Goal: Communication & Community: Ask a question

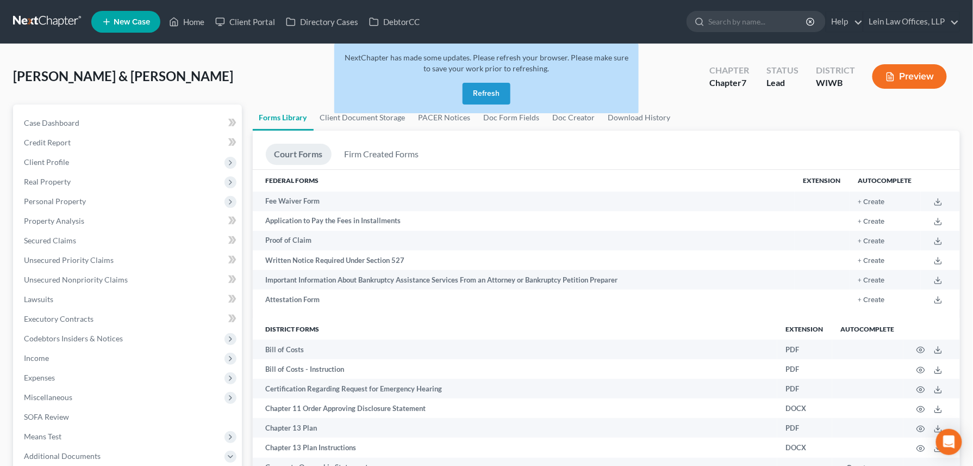
click at [484, 89] on button "Refresh" at bounding box center [487, 94] width 48 height 22
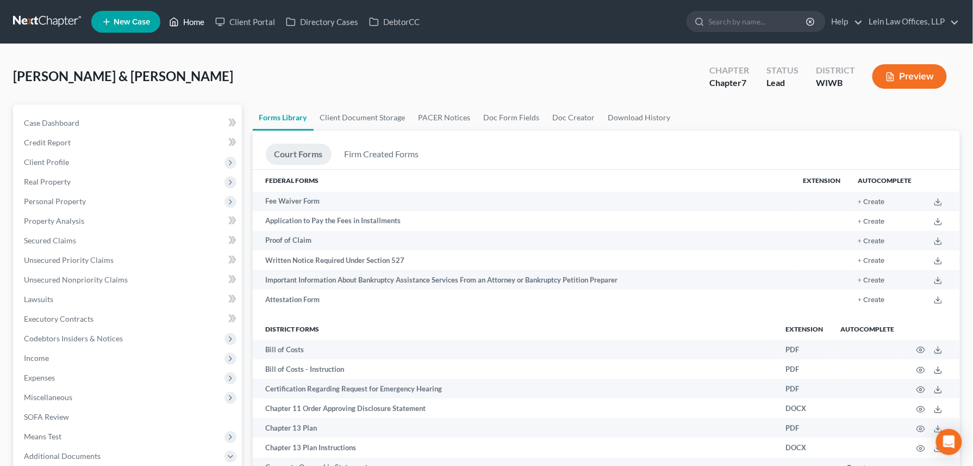
click at [188, 20] on link "Home" at bounding box center [187, 22] width 46 height 20
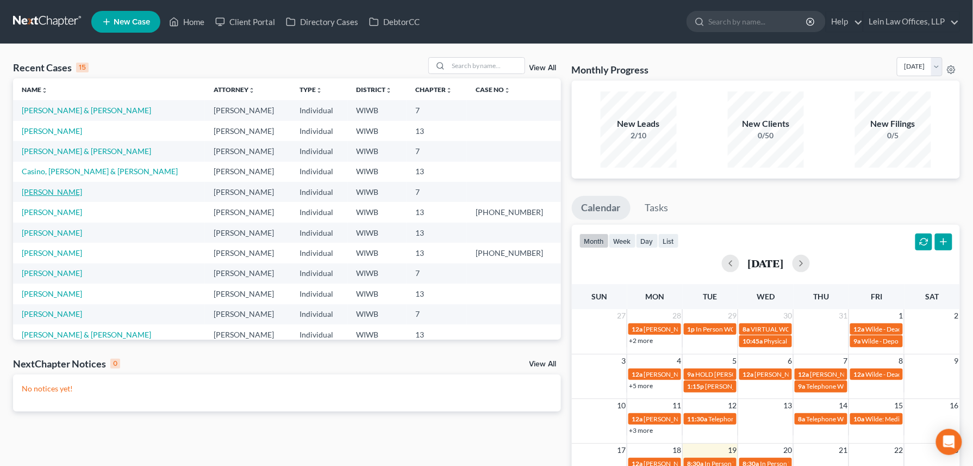
click at [44, 191] on link "Pedersen, Laura" at bounding box center [52, 191] width 60 height 9
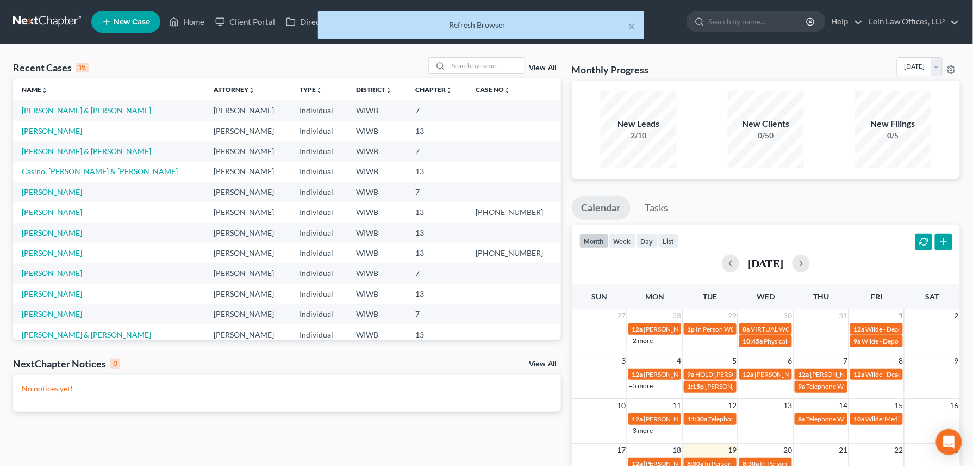
click at [481, 27] on div "Refresh Browser" at bounding box center [481, 25] width 309 height 11
click at [633, 25] on button "×" at bounding box center [632, 26] width 8 height 13
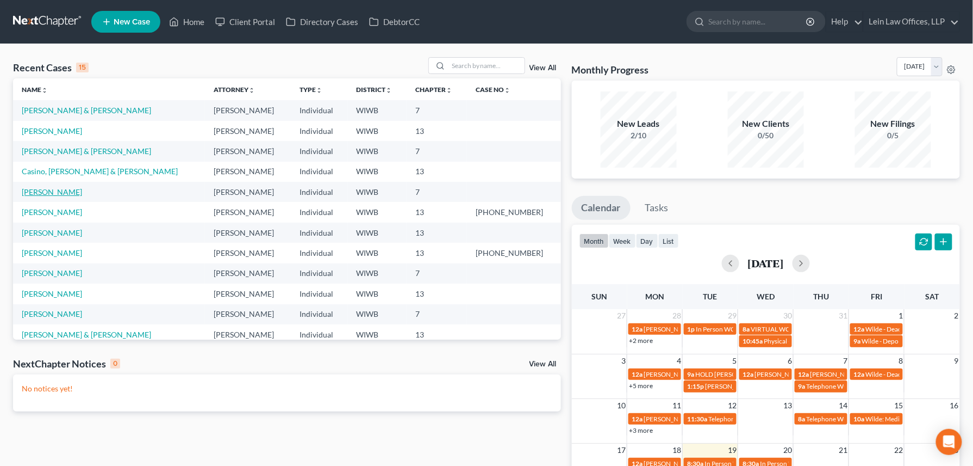
click at [62, 190] on link "[PERSON_NAME]" at bounding box center [52, 191] width 60 height 9
click at [47, 193] on link "[PERSON_NAME]" at bounding box center [52, 191] width 60 height 9
click at [39, 196] on link "[PERSON_NAME]" at bounding box center [52, 191] width 60 height 9
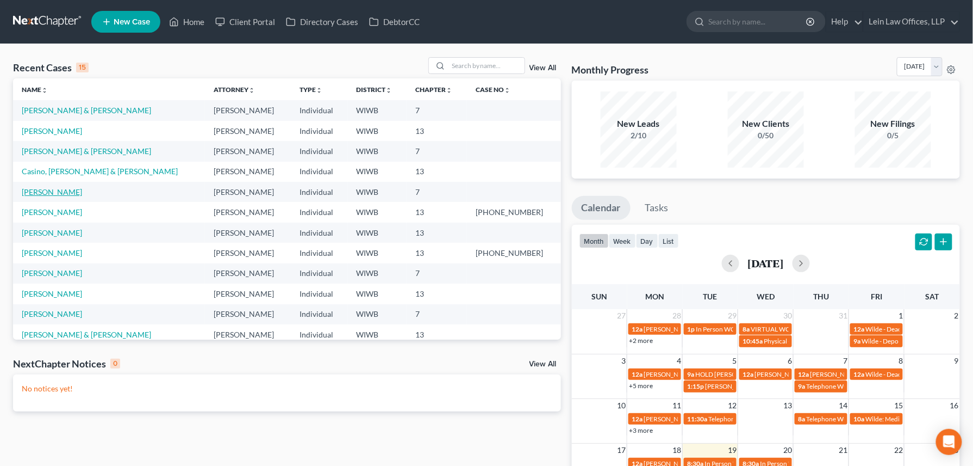
click at [39, 195] on link "[PERSON_NAME]" at bounding box center [52, 191] width 60 height 9
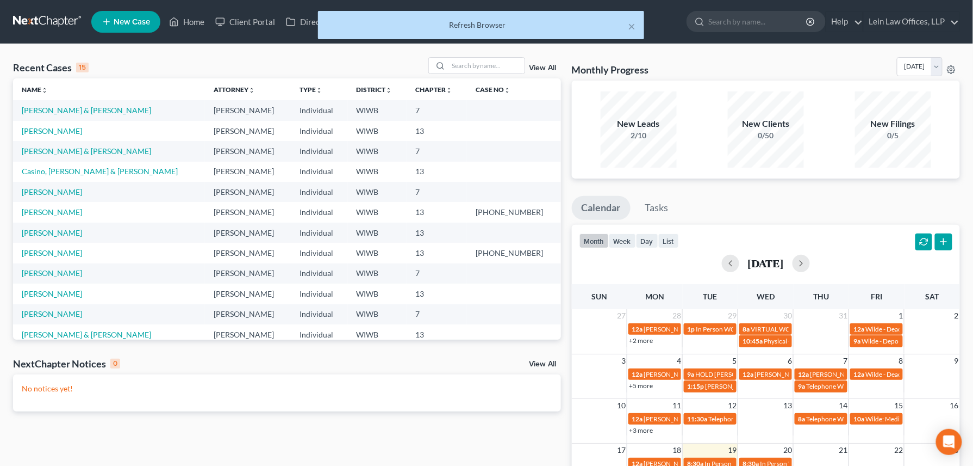
click at [479, 24] on div "Refresh Browser" at bounding box center [481, 25] width 309 height 11
click at [633, 24] on button "×" at bounding box center [632, 26] width 8 height 13
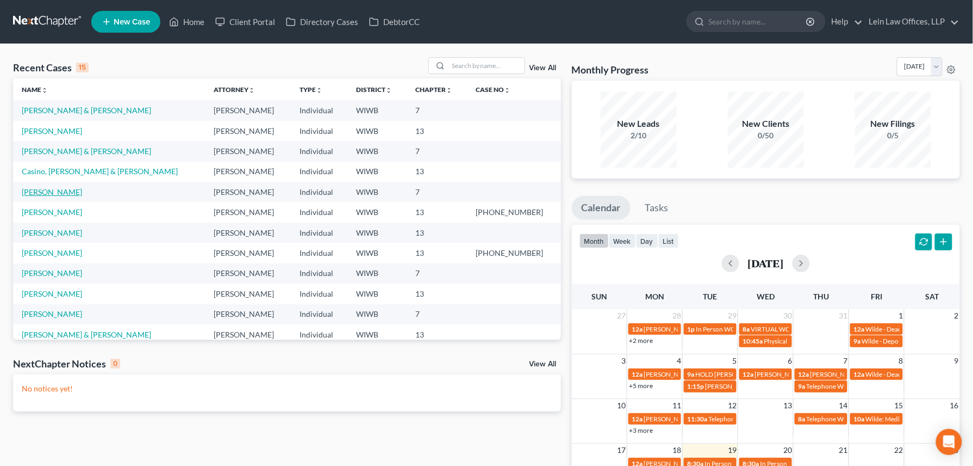
click at [44, 194] on link "Pedersen, Laura" at bounding box center [52, 191] width 60 height 9
click at [44, 192] on link "Pedersen, Laura" at bounding box center [52, 191] width 60 height 9
click at [45, 191] on link "[PERSON_NAME]" at bounding box center [52, 191] width 60 height 9
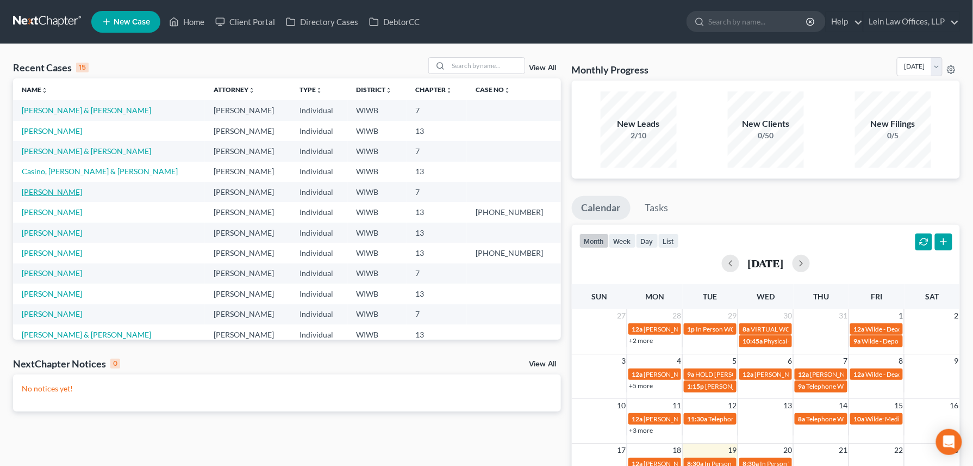
click at [51, 193] on link "[PERSON_NAME]" at bounding box center [52, 191] width 60 height 9
click at [38, 193] on link "[PERSON_NAME]" at bounding box center [52, 191] width 60 height 9
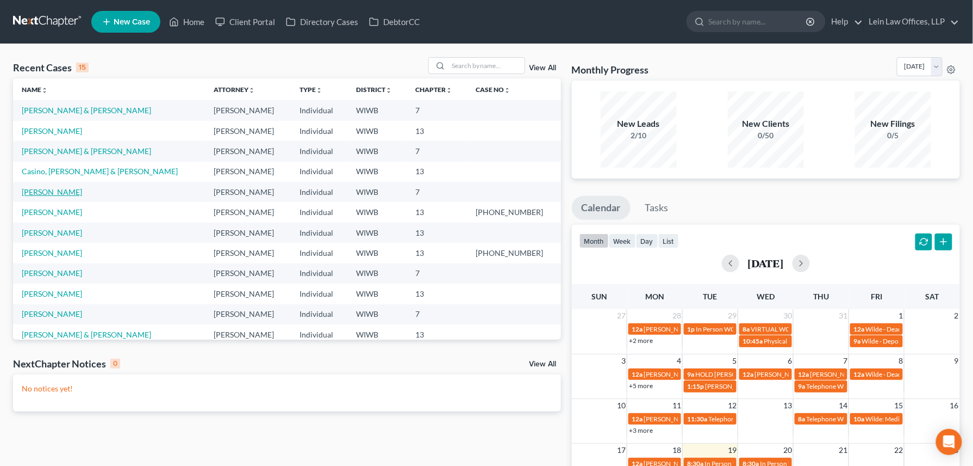
click at [36, 189] on link "[PERSON_NAME]" at bounding box center [52, 191] width 60 height 9
click at [35, 187] on link "[PERSON_NAME]" at bounding box center [52, 191] width 60 height 9
click at [35, 186] on td "[PERSON_NAME]" at bounding box center [109, 192] width 192 height 20
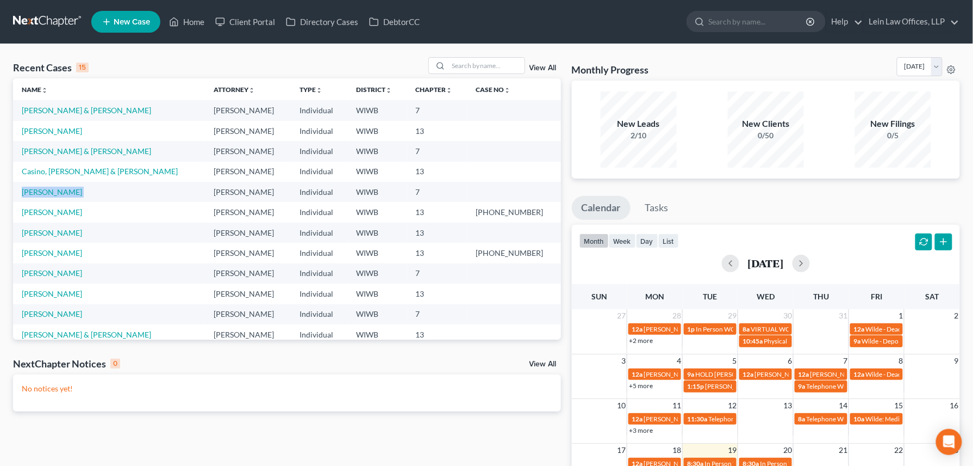
drag, startPoint x: 35, startPoint y: 186, endPoint x: 125, endPoint y: 194, distance: 90.1
click at [125, 194] on td "[PERSON_NAME]" at bounding box center [109, 192] width 192 height 20
click at [45, 195] on link "[PERSON_NAME]" at bounding box center [52, 191] width 60 height 9
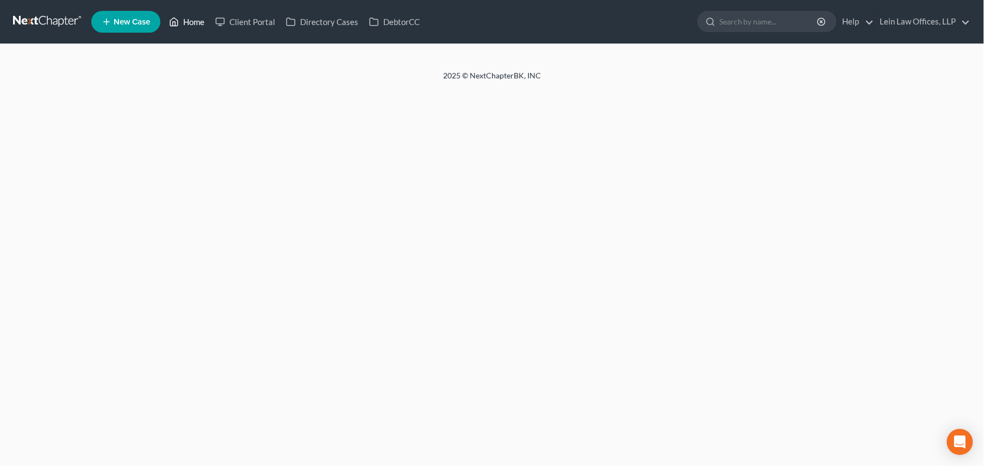
click at [179, 18] on icon at bounding box center [174, 21] width 10 height 13
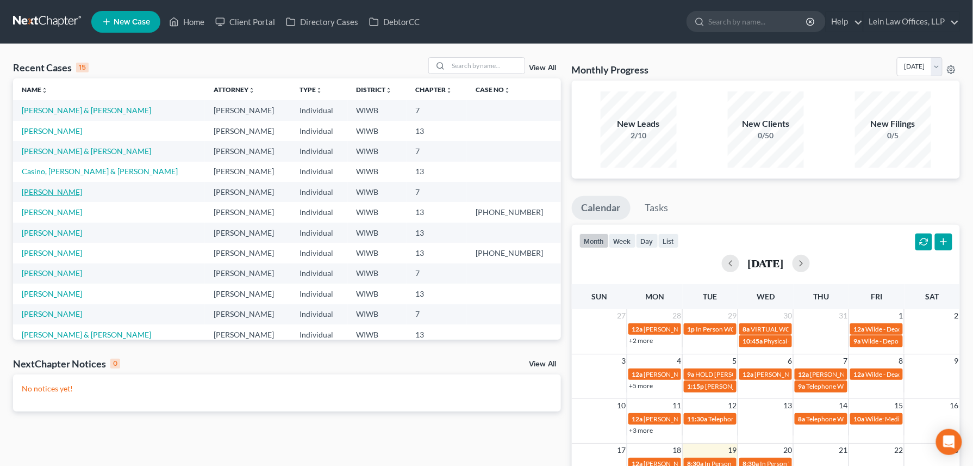
click at [40, 190] on link "[PERSON_NAME]" at bounding box center [52, 191] width 60 height 9
click at [55, 192] on link "[PERSON_NAME]" at bounding box center [52, 191] width 60 height 9
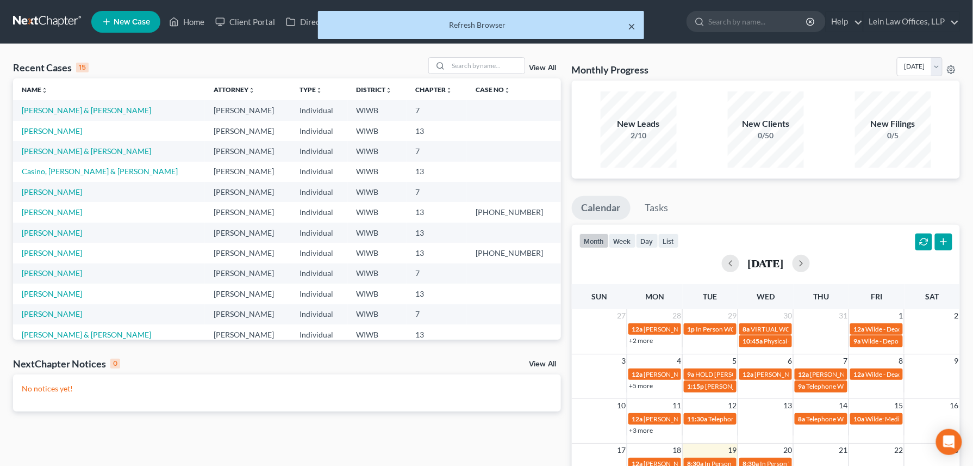
click at [633, 28] on button "×" at bounding box center [632, 26] width 8 height 13
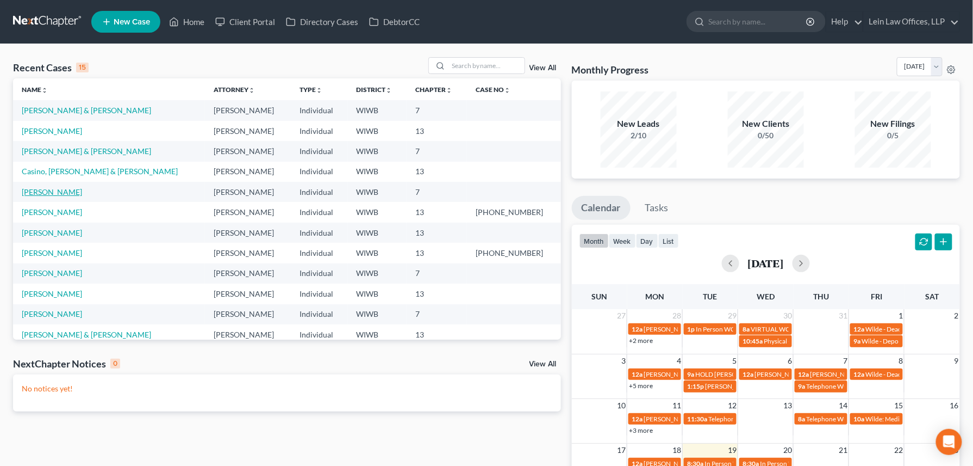
click at [48, 193] on link "[PERSON_NAME]" at bounding box center [52, 191] width 60 height 9
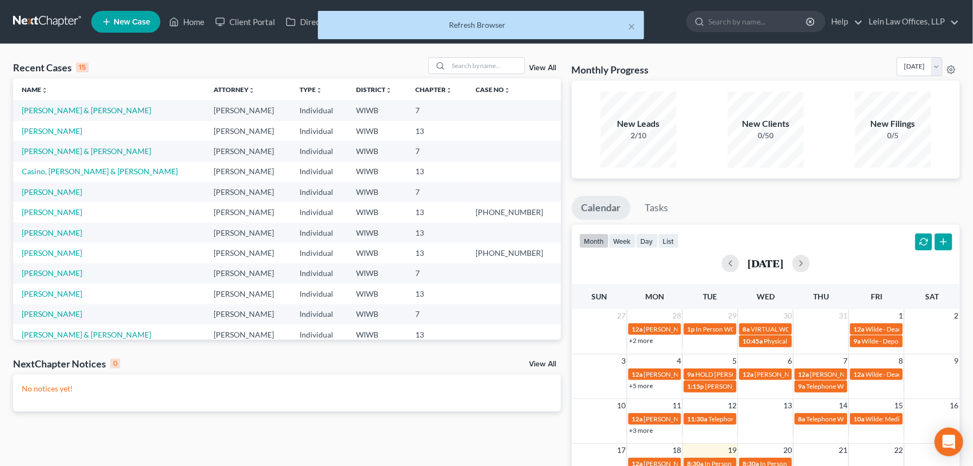
drag, startPoint x: 950, startPoint y: 444, endPoint x: 957, endPoint y: 433, distance: 13.3
click at [953, 442] on icon "Open Intercom Messenger" at bounding box center [949, 442] width 13 height 14
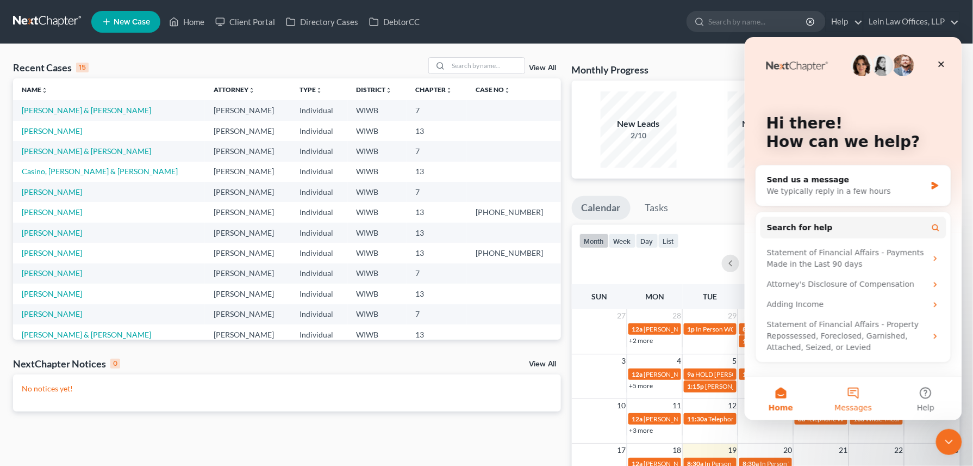
click at [855, 400] on button "Messages" at bounding box center [853, 398] width 72 height 44
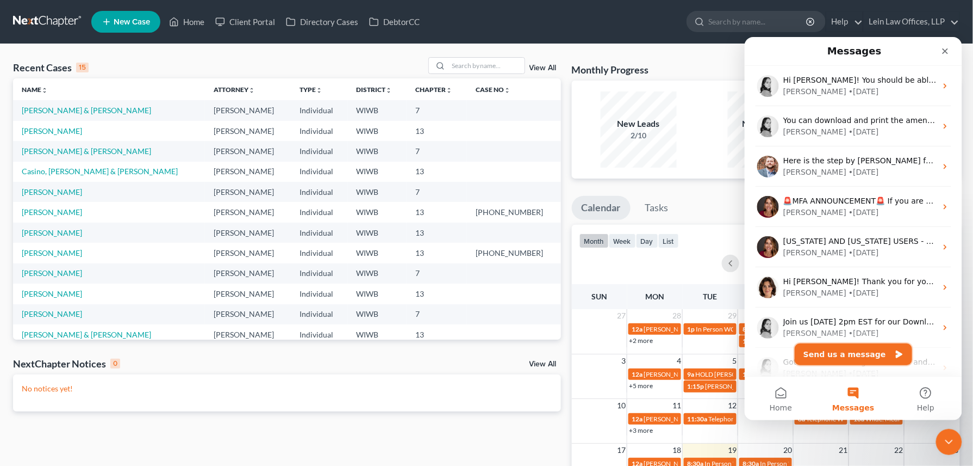
click at [841, 355] on button "Send us a message" at bounding box center [853, 354] width 117 height 22
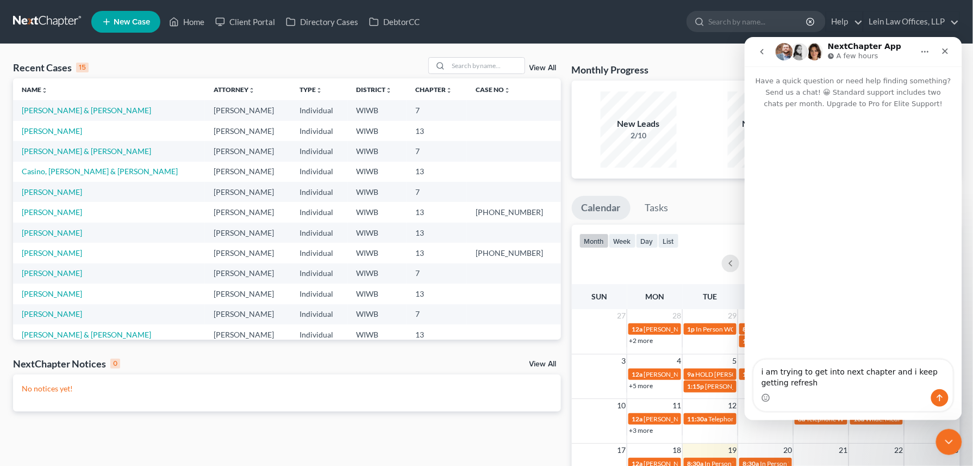
click at [789, 383] on textarea "i am trying to get into next chapter and i keep getting refresh" at bounding box center [853, 373] width 199 height 29
drag, startPoint x: 832, startPoint y: 379, endPoint x: 786, endPoint y: 388, distance: 47.1
click at [786, 388] on div "Intercom messenger" at bounding box center [853, 396] width 199 height 17
drag, startPoint x: 824, startPoint y: 383, endPoint x: 835, endPoint y: 394, distance: 15.0
click at [835, 394] on div "Intercom messenger" at bounding box center [853, 396] width 199 height 17
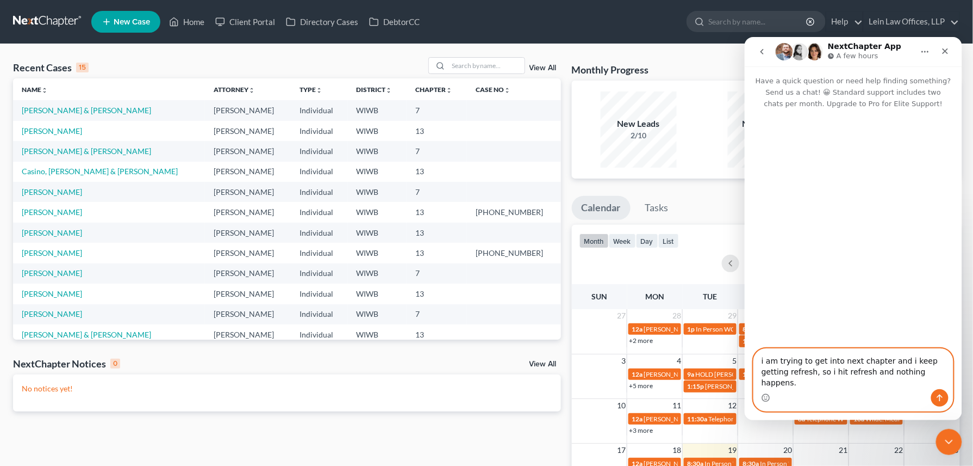
click at [923, 383] on textarea "i am trying to get into next chapter and i keep getting refresh, so i hit refre…" at bounding box center [853, 368] width 199 height 40
type textarea "i am trying to get into next chapter and i keep getting refresh, so i hit refre…"
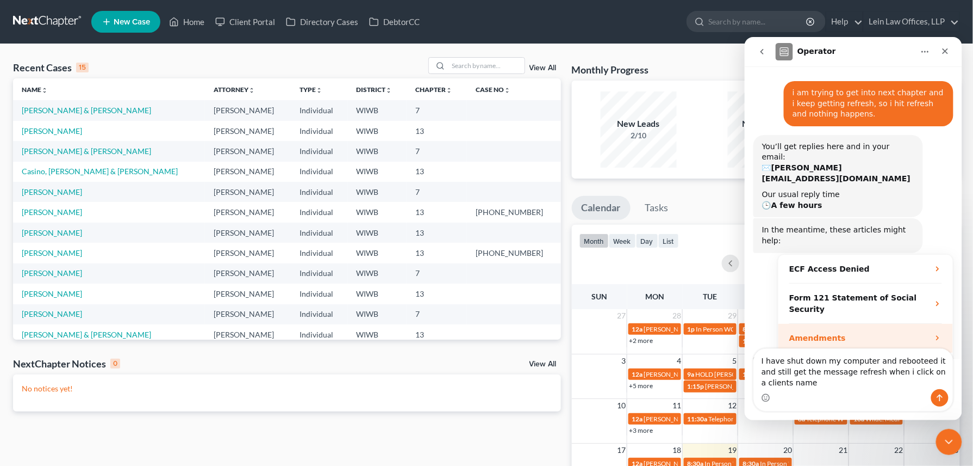
scroll to position [40, 0]
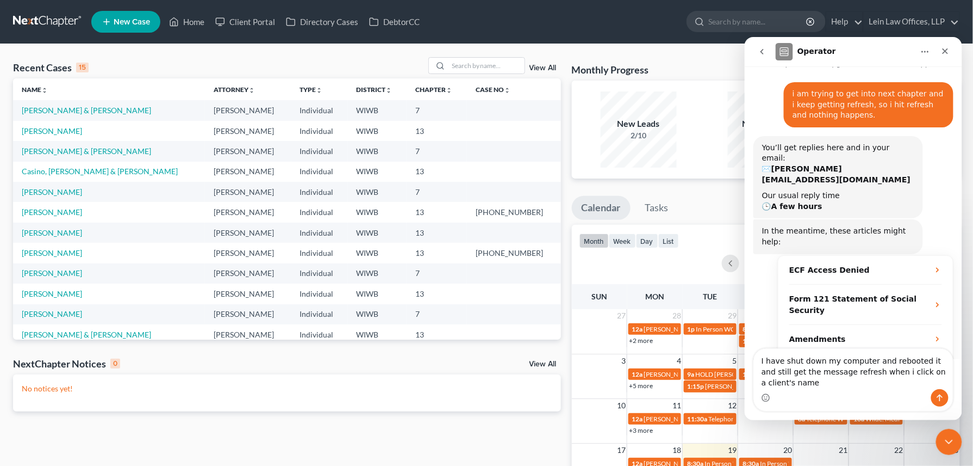
click at [784, 383] on textarea "I have shut down my computer and rebooted it and still get the message refresh …" at bounding box center [853, 368] width 199 height 40
type textarea "I have shut down my computer and rebooted it and still get the message refresh …"
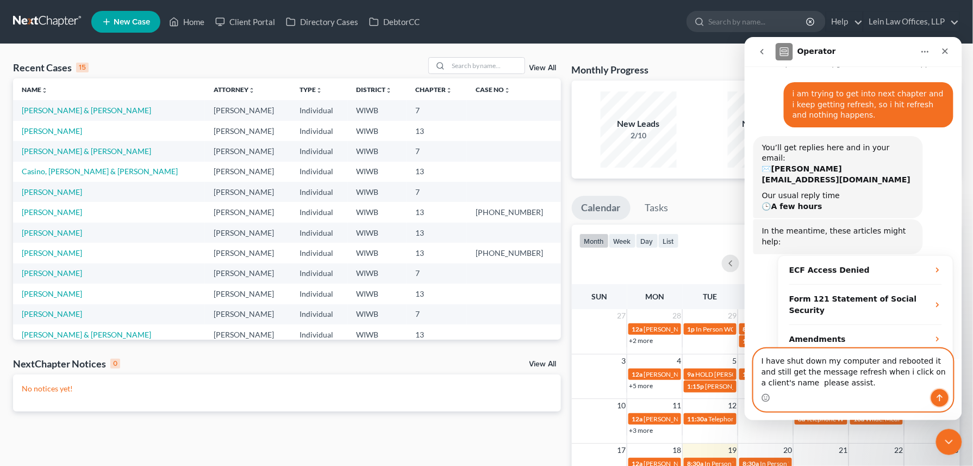
drag, startPoint x: 940, startPoint y: 394, endPoint x: 923, endPoint y: 392, distance: 17.0
click at [941, 394] on icon "Send a message…" at bounding box center [939, 397] width 9 height 9
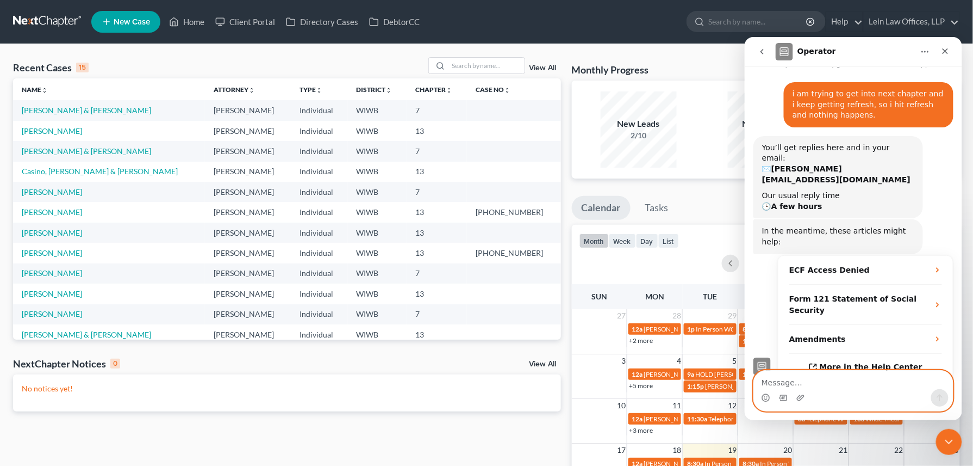
scroll to position [73, 0]
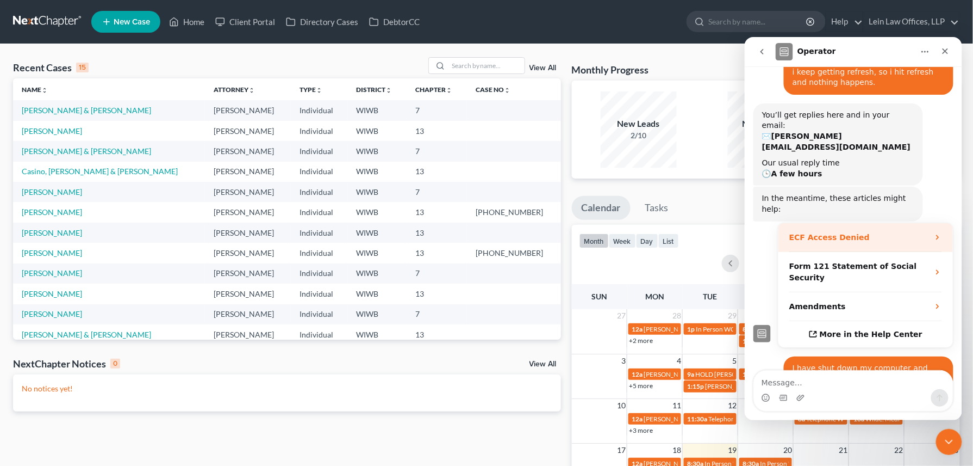
click at [828, 232] on strong "ECF Access Denied" at bounding box center [829, 236] width 80 height 9
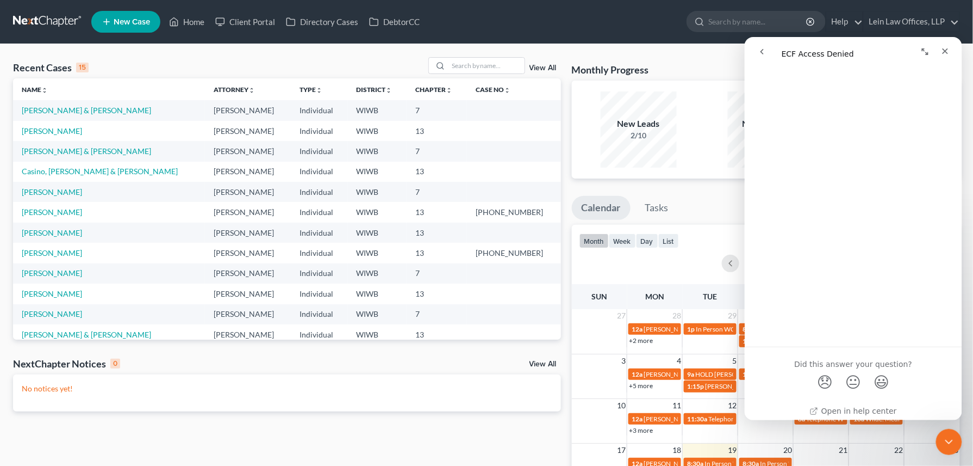
scroll to position [104, 0]
click at [942, 50] on icon "Close" at bounding box center [945, 50] width 9 height 9
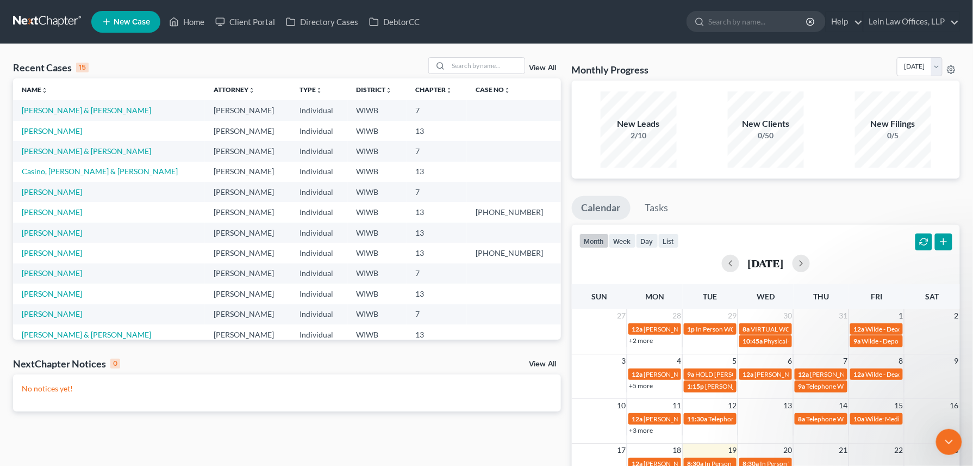
scroll to position [0, 0]
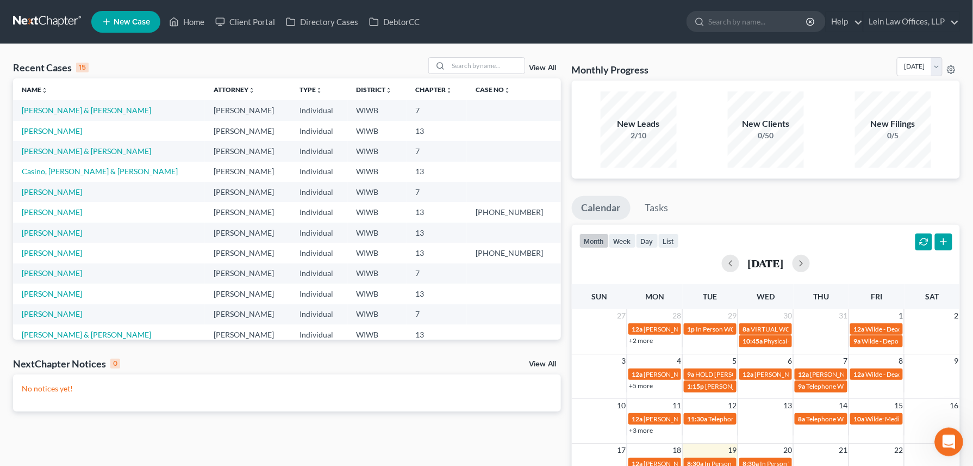
click at [952, 437] on icon "Open Intercom Messenger" at bounding box center [948, 440] width 18 height 18
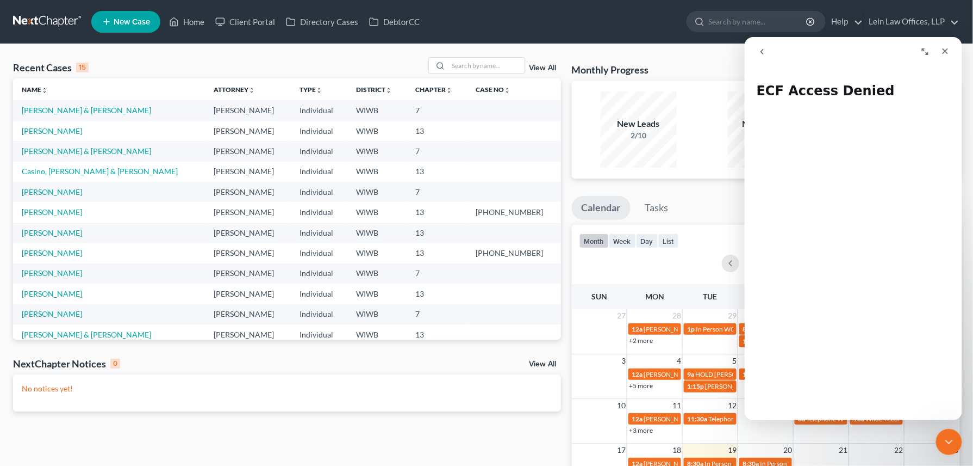
click at [759, 50] on icon "go back" at bounding box center [762, 51] width 9 height 9
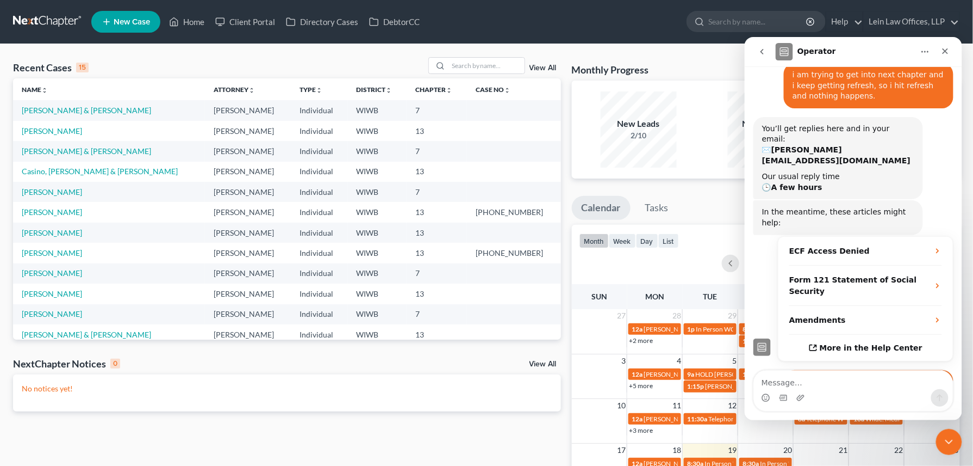
scroll to position [73, 0]
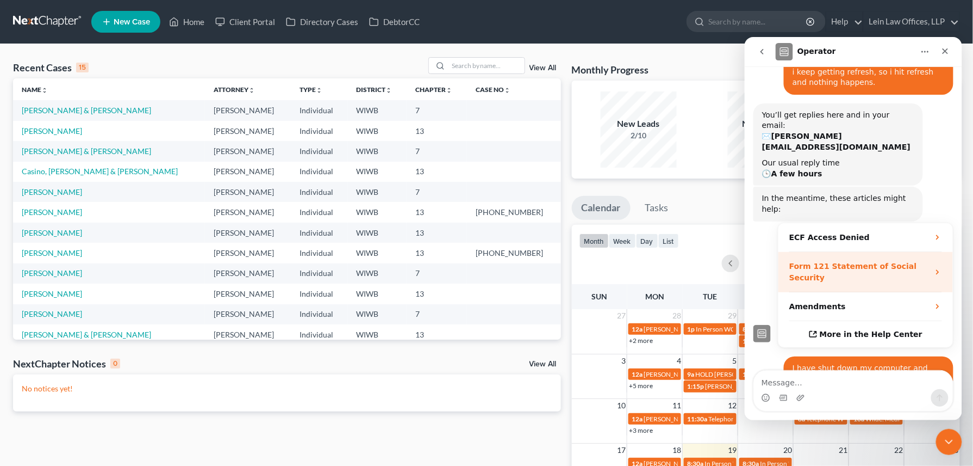
click at [809, 261] on strong "Form 121 Statement of Social Security" at bounding box center [853, 271] width 128 height 20
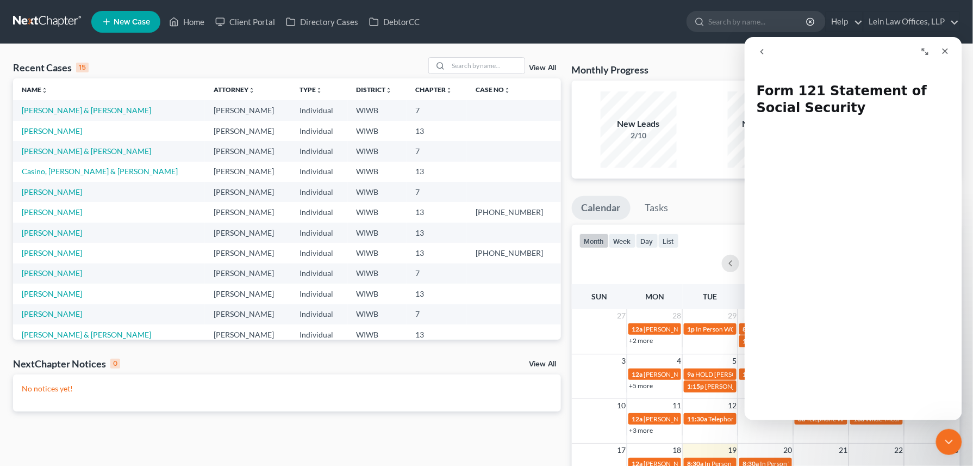
click at [762, 49] on icon "go back" at bounding box center [761, 50] width 3 height 5
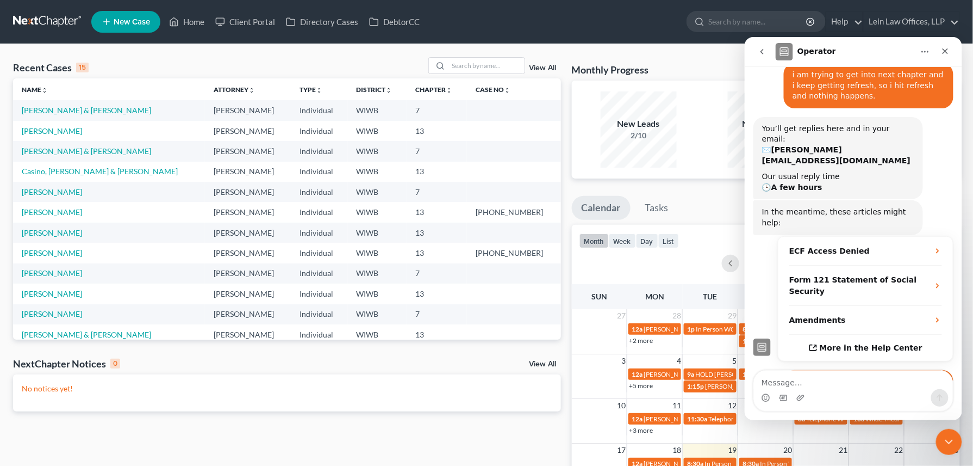
scroll to position [73, 0]
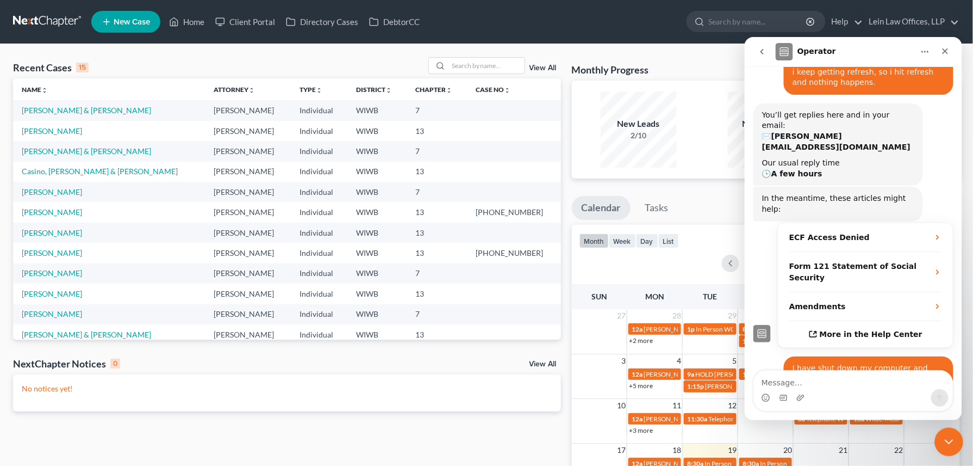
click at [951, 436] on icon "Close Intercom Messenger" at bounding box center [947, 439] width 13 height 13
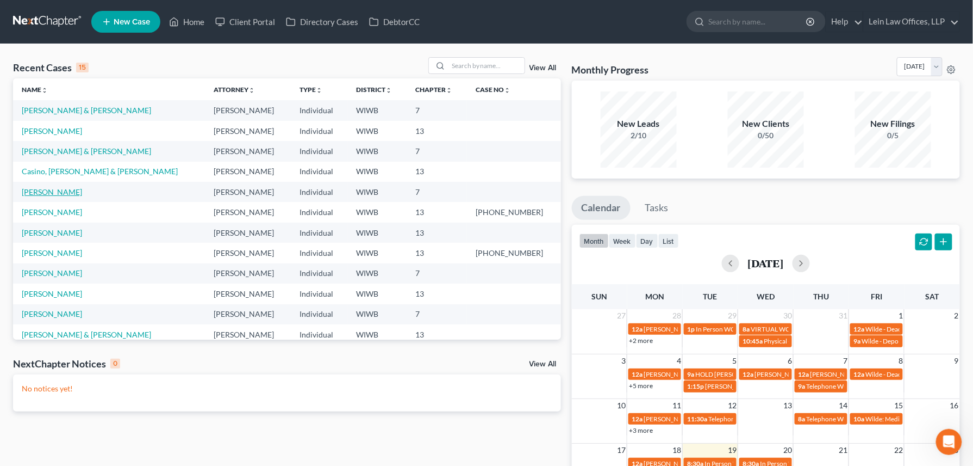
click at [35, 190] on link "Pedersen, Laura" at bounding box center [52, 191] width 60 height 9
click at [51, 195] on link "Pedersen, Laura" at bounding box center [52, 191] width 60 height 9
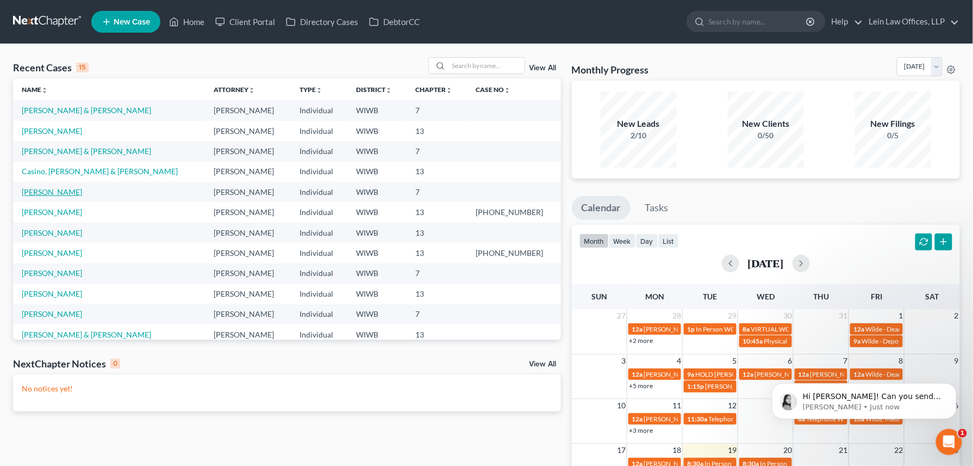
scroll to position [151, 0]
click at [179, 25] on link "Home" at bounding box center [187, 22] width 46 height 20
click at [187, 20] on link "Home" at bounding box center [187, 22] width 46 height 20
click at [117, 18] on span "New Case" at bounding box center [132, 22] width 36 height 8
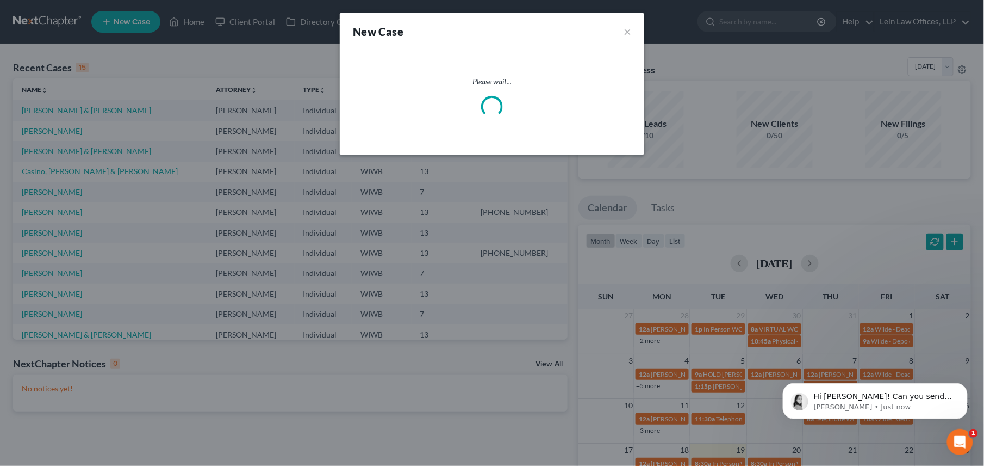
select select "91"
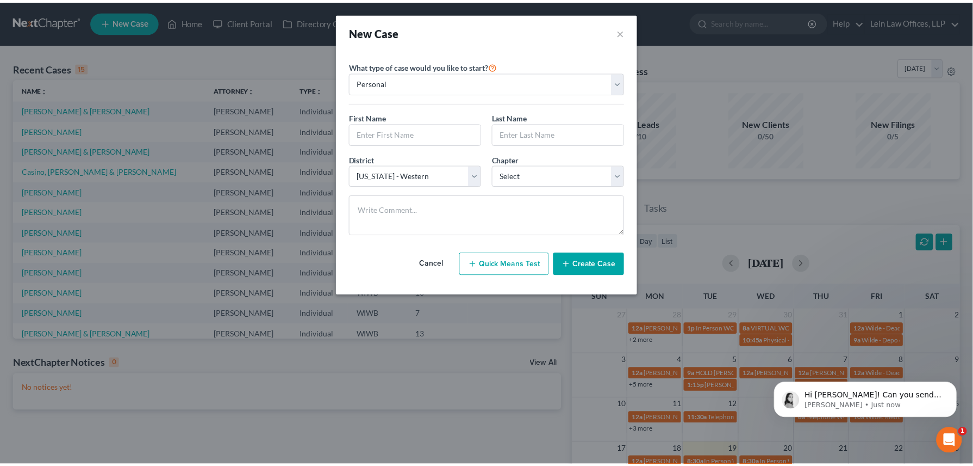
scroll to position [194, 0]
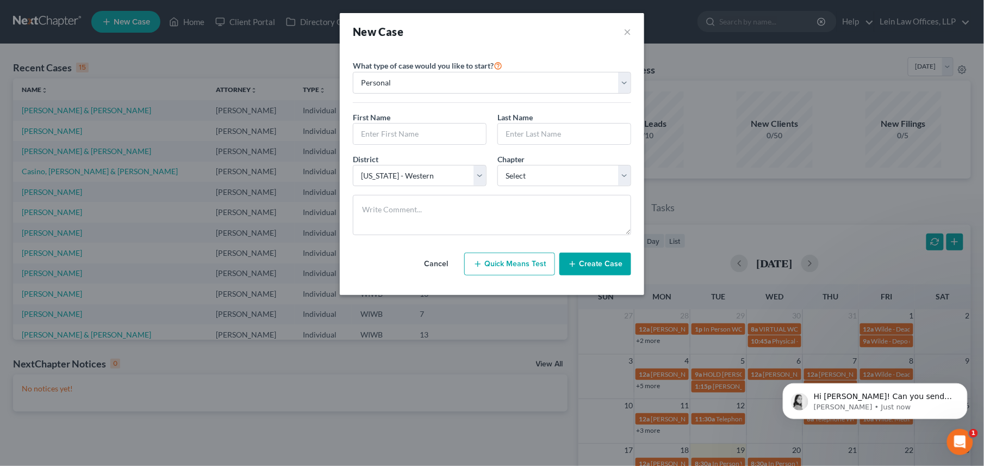
click at [636, 27] on div "New Case ×" at bounding box center [492, 31] width 305 height 37
click at [629, 32] on button "×" at bounding box center [628, 31] width 8 height 15
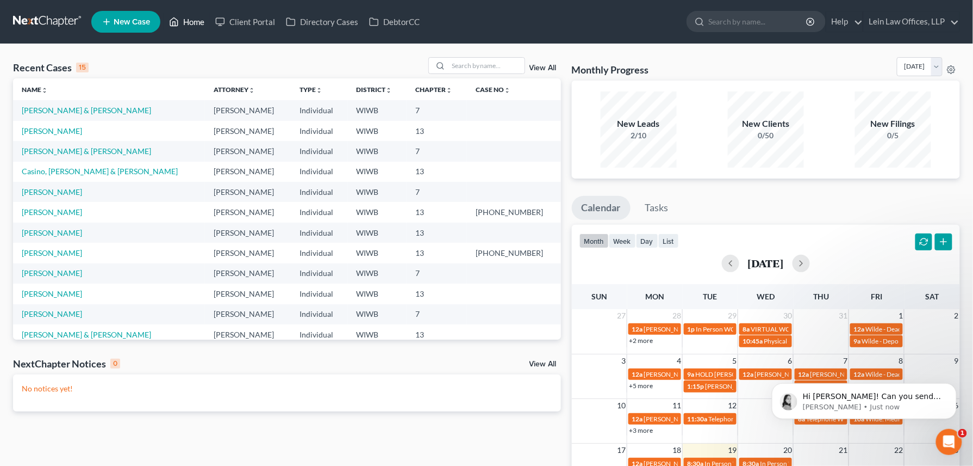
click at [185, 18] on link "Home" at bounding box center [187, 22] width 46 height 20
click at [42, 196] on td "Pedersen, Laura" at bounding box center [109, 192] width 192 height 20
click at [39, 192] on link "Pedersen, Laura" at bounding box center [52, 191] width 60 height 9
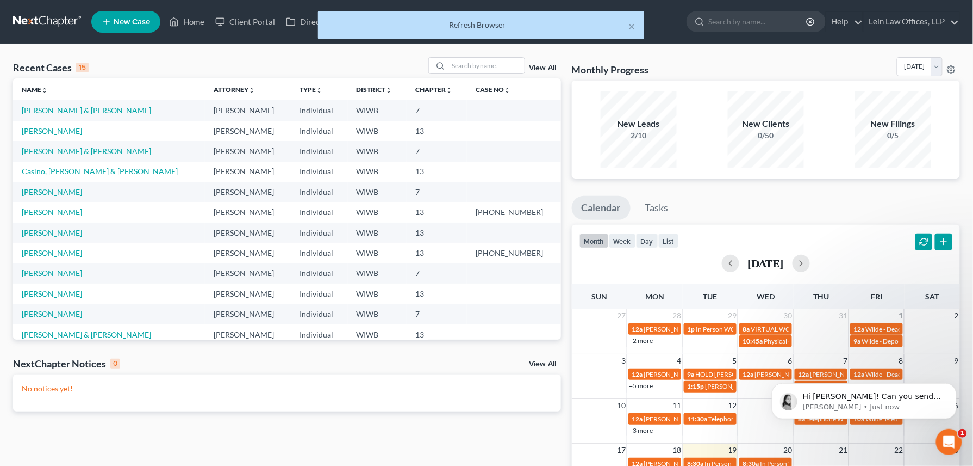
click at [126, 199] on td "Pedersen, Laura" at bounding box center [109, 192] width 192 height 20
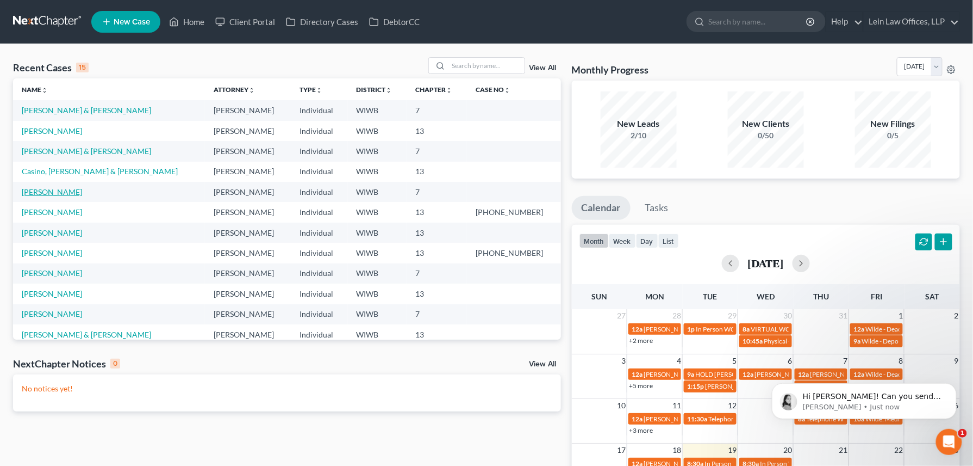
click at [38, 196] on link "Pedersen, Laura" at bounding box center [52, 191] width 60 height 9
click at [45, 191] on link "Pedersen, Laura" at bounding box center [52, 191] width 60 height 9
click at [40, 194] on link "Pedersen, Laura" at bounding box center [52, 191] width 60 height 9
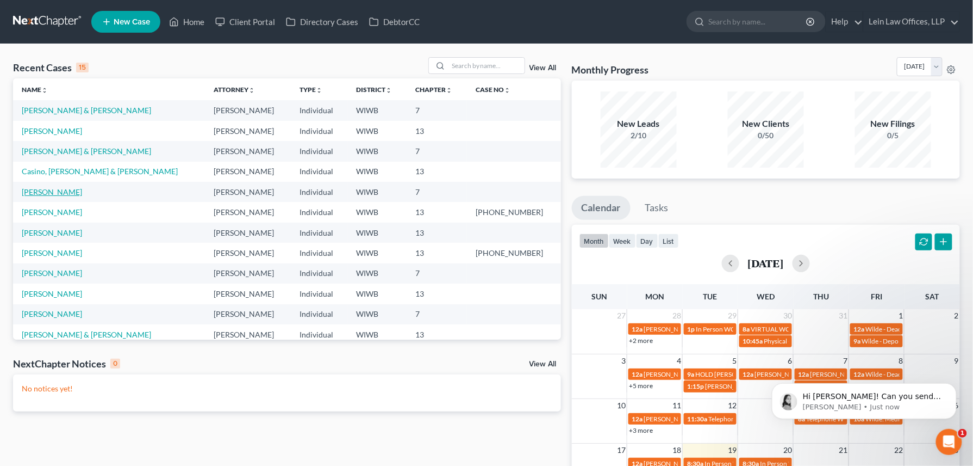
click at [40, 194] on link "Pedersen, Laura" at bounding box center [52, 191] width 60 height 9
click at [945, 429] on div "Open Intercom Messenger" at bounding box center [947, 440] width 36 height 36
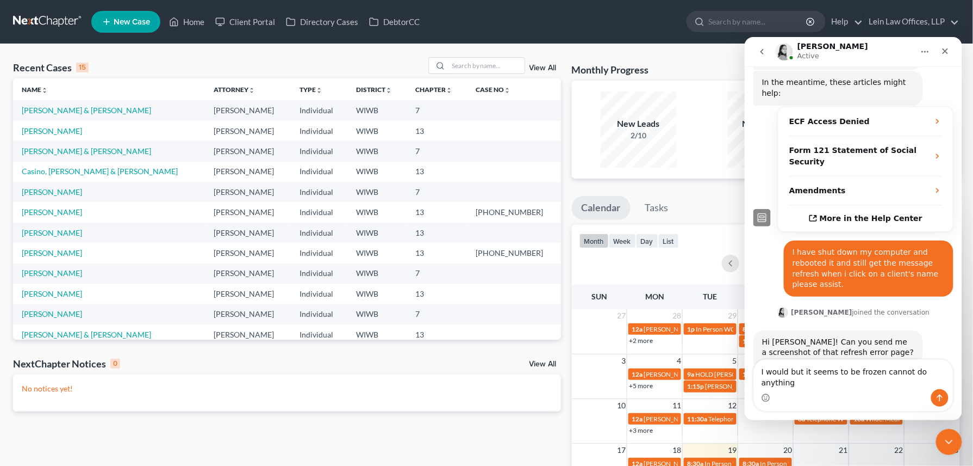
scroll to position [9, 0]
type textarea "I would but it seems to be frozen cannot do anything"
click at [946, 400] on button "Send a message…" at bounding box center [939, 396] width 17 height 17
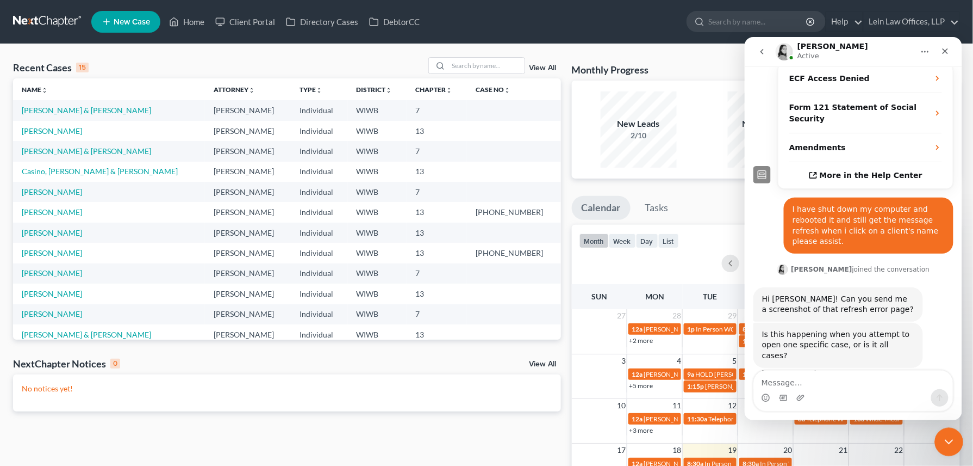
click at [945, 435] on icon "Close Intercom Messenger" at bounding box center [947, 439] width 13 height 13
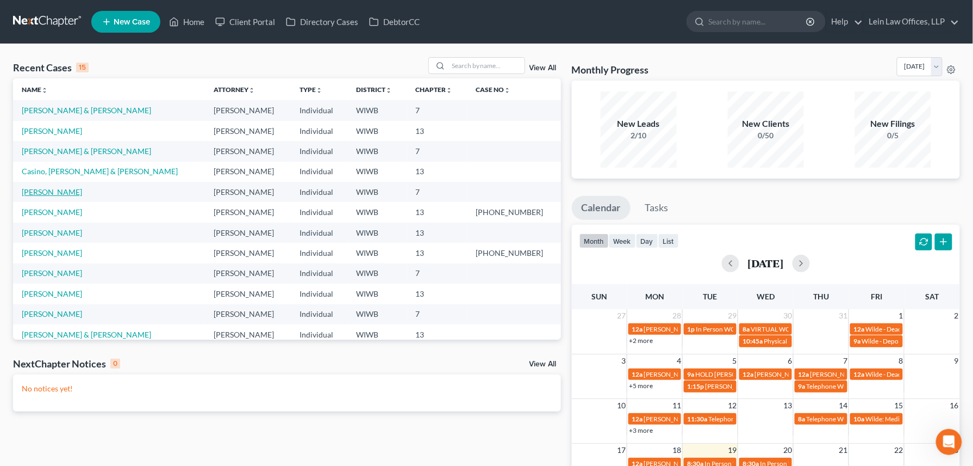
click at [35, 193] on link "Pedersen, Laura" at bounding box center [52, 191] width 60 height 9
click at [40, 196] on link "Pedersen, Laura" at bounding box center [52, 191] width 60 height 9
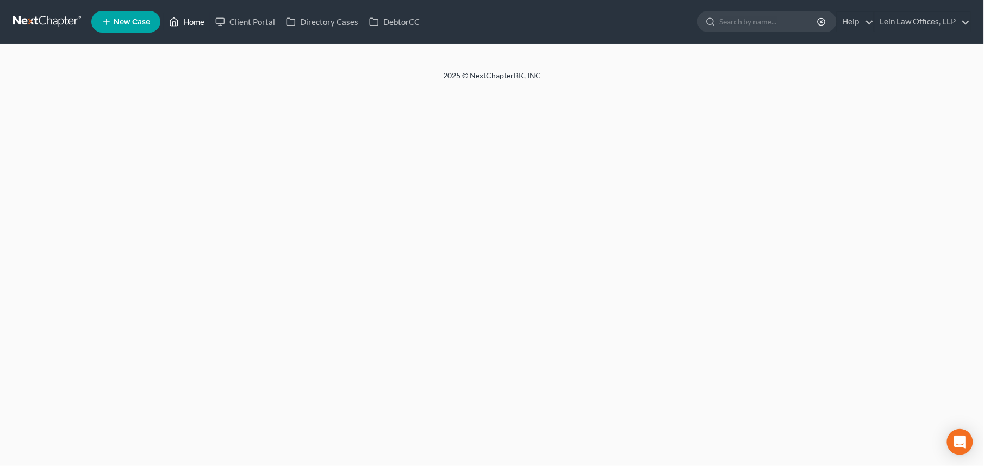
click at [207, 29] on link "Home" at bounding box center [187, 22] width 46 height 20
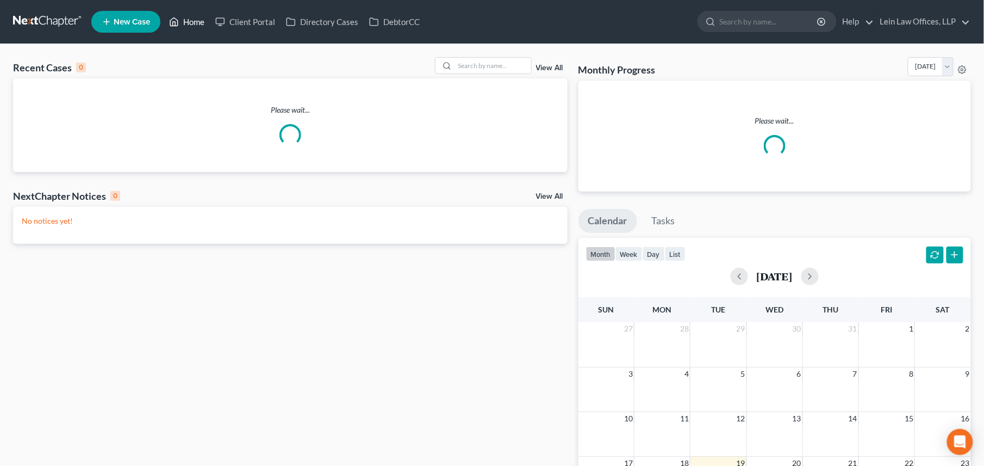
click at [197, 20] on link "Home" at bounding box center [187, 22] width 46 height 20
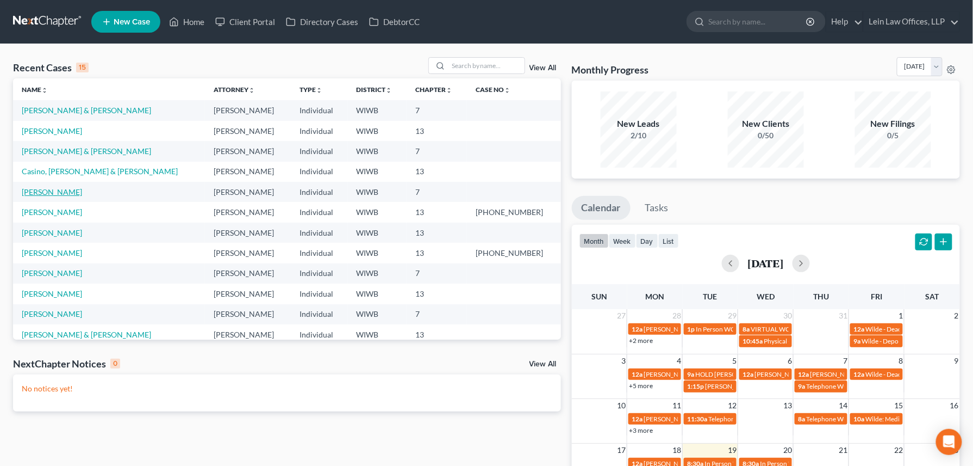
click at [35, 191] on link "[PERSON_NAME]" at bounding box center [52, 191] width 60 height 9
click at [41, 194] on link "Pedersen, Laura" at bounding box center [52, 191] width 60 height 9
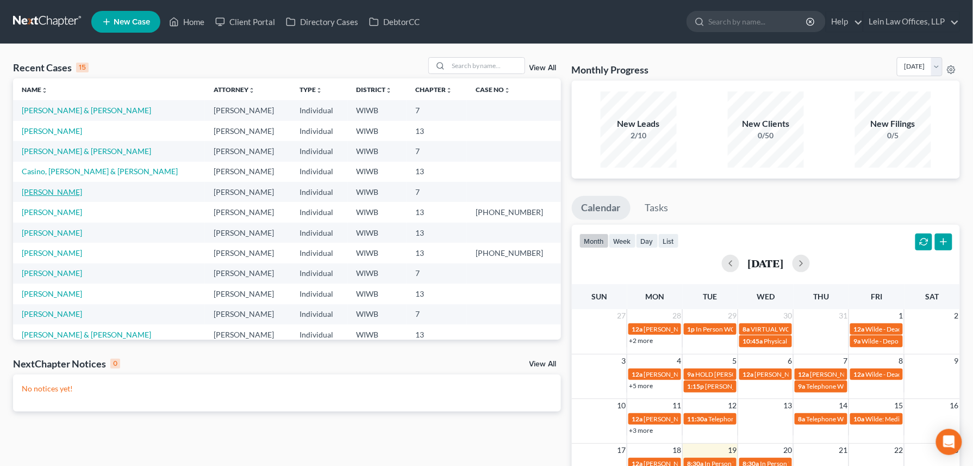
click at [41, 194] on link "Pedersen, Laura" at bounding box center [52, 191] width 60 height 9
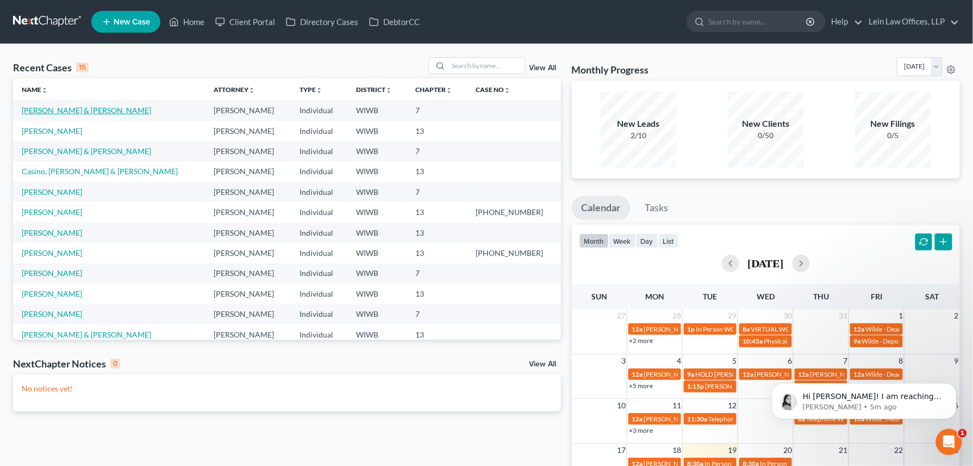
click at [55, 111] on link "Moccardine, James & Marion" at bounding box center [86, 110] width 129 height 9
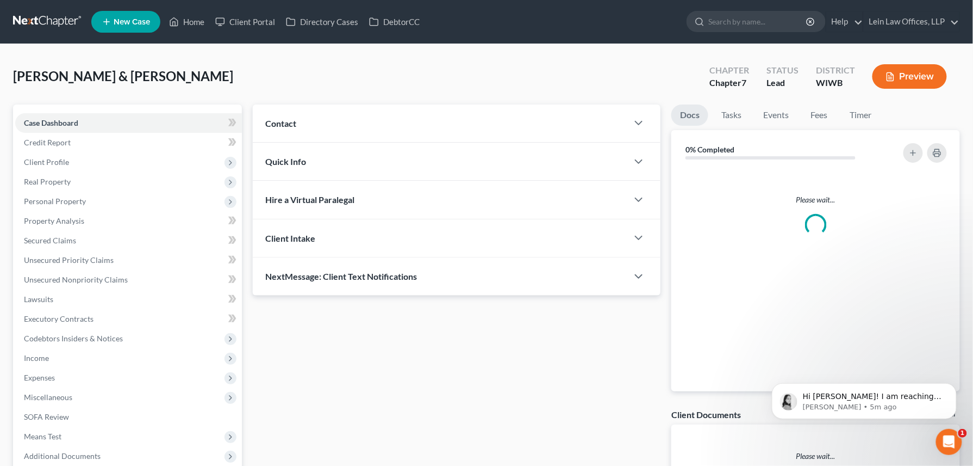
click at [55, 111] on div "Case Dashboard Payments Invoices Payments Payments Credit Report Client Profile…" at bounding box center [127, 289] width 229 height 370
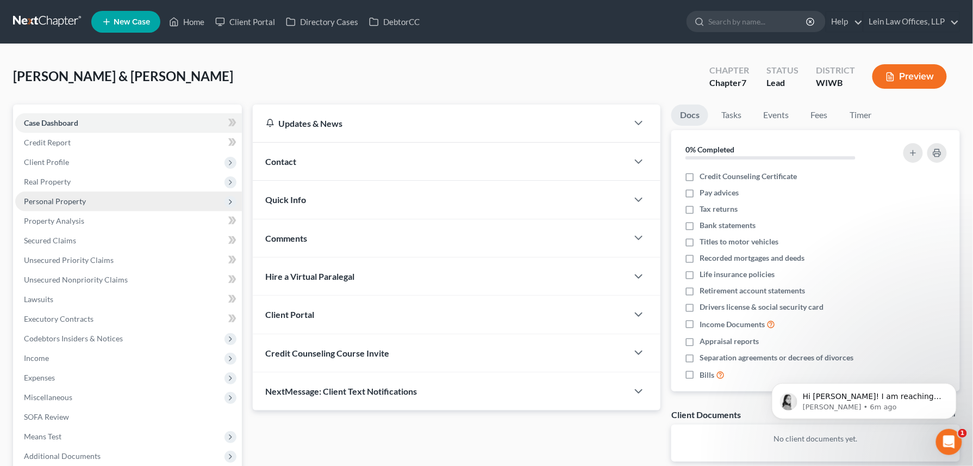
click at [51, 203] on span "Personal Property" at bounding box center [55, 200] width 62 height 9
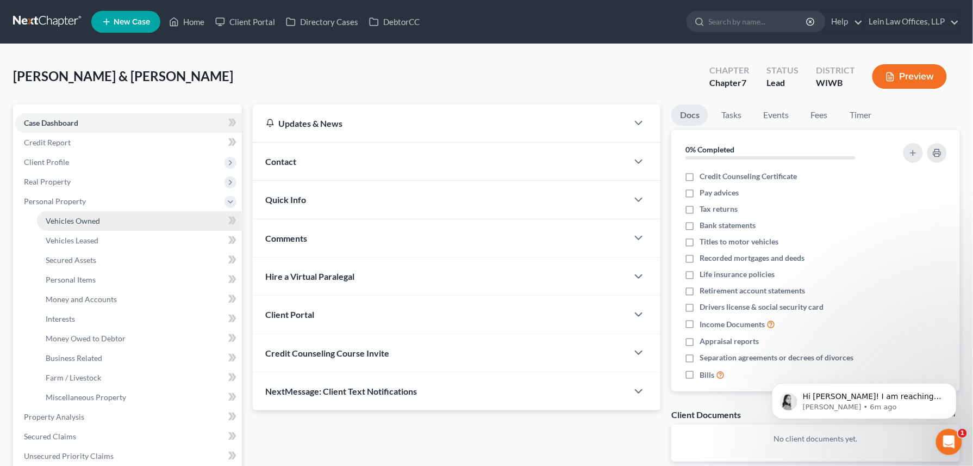
click at [80, 219] on span "Vehicles Owned" at bounding box center [73, 220] width 54 height 9
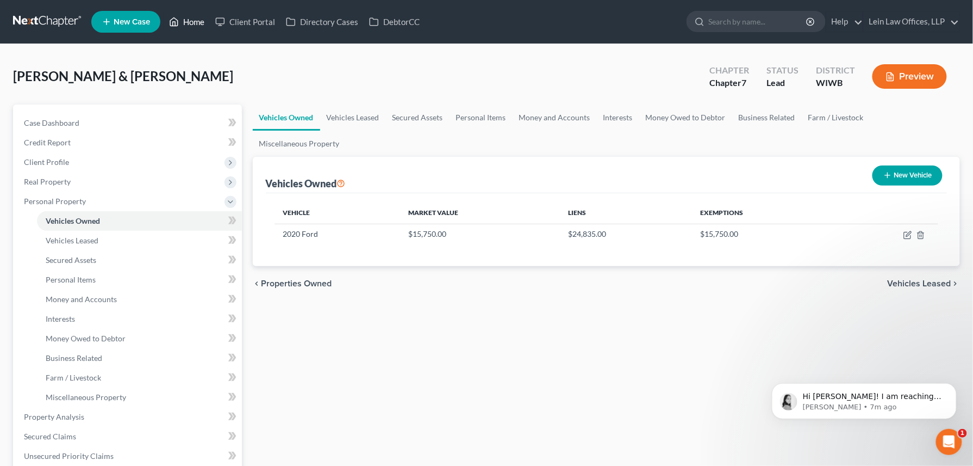
click at [194, 22] on link "Home" at bounding box center [187, 22] width 46 height 20
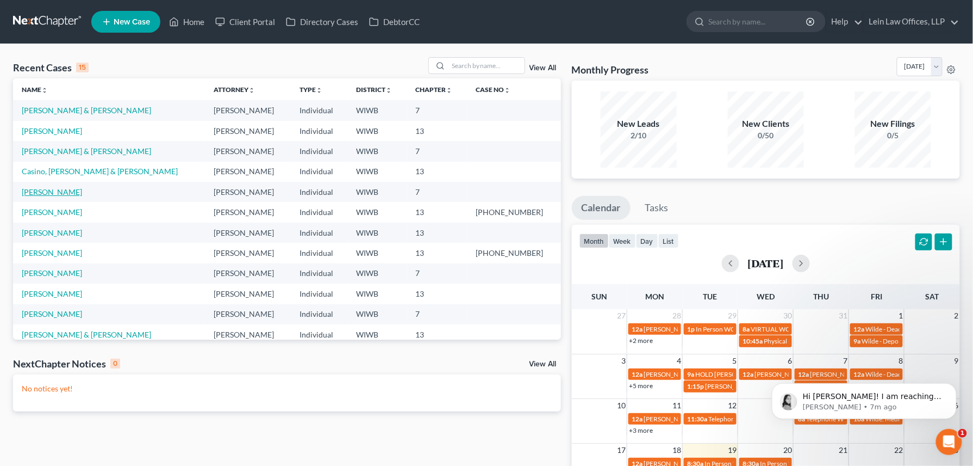
click at [46, 188] on link "Pedersen, Laura" at bounding box center [52, 191] width 60 height 9
click at [59, 151] on link "McLellan, James & Michelle" at bounding box center [86, 150] width 129 height 9
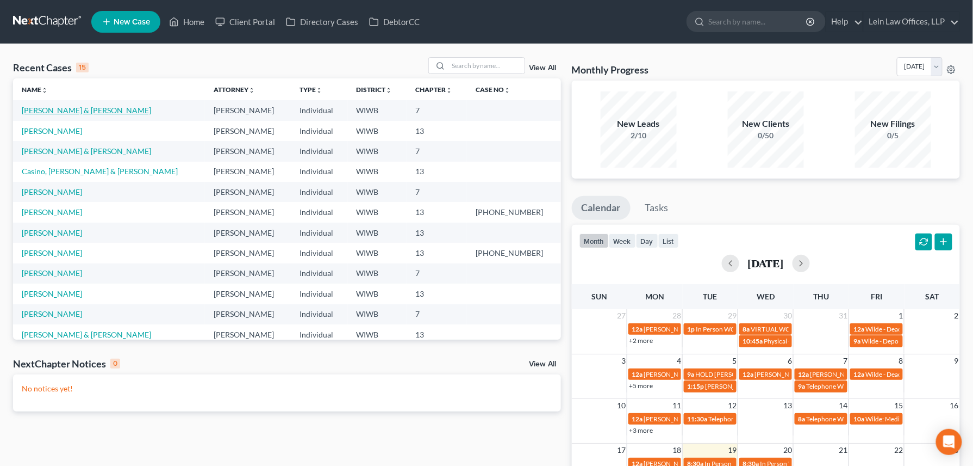
click at [71, 107] on link "[PERSON_NAME] & [PERSON_NAME]" at bounding box center [86, 110] width 129 height 9
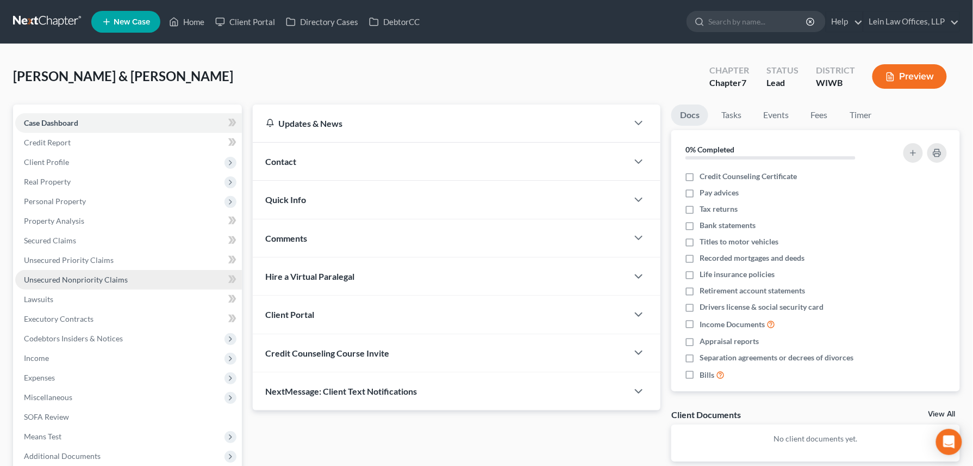
click at [48, 280] on span "Unsecured Nonpriority Claims" at bounding box center [76, 279] width 104 height 9
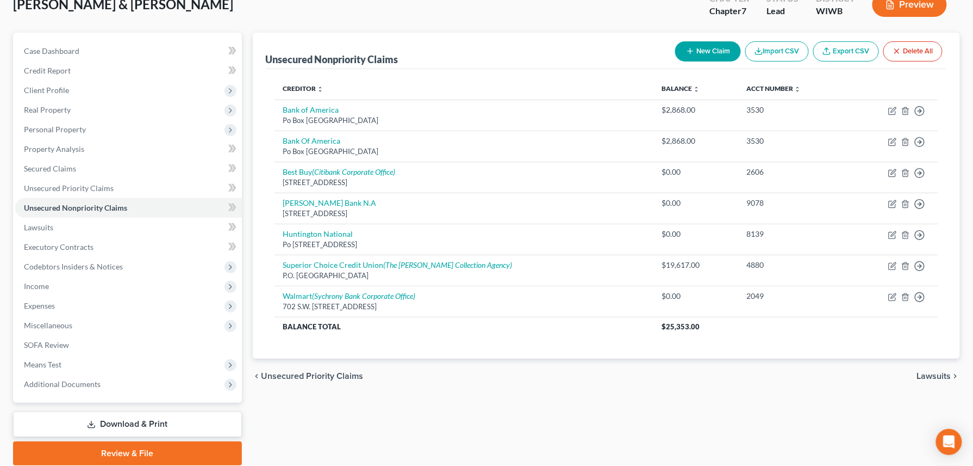
scroll to position [72, 0]
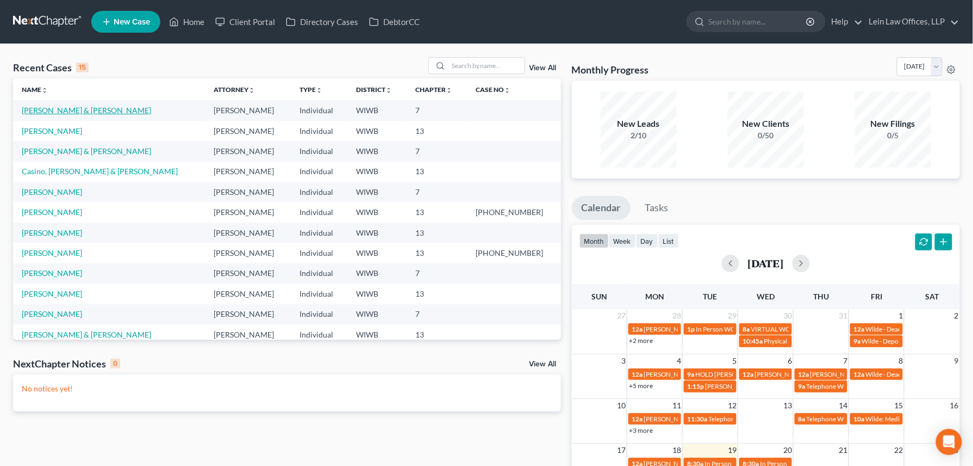
click at [53, 106] on link "[PERSON_NAME] & [PERSON_NAME]" at bounding box center [86, 110] width 129 height 9
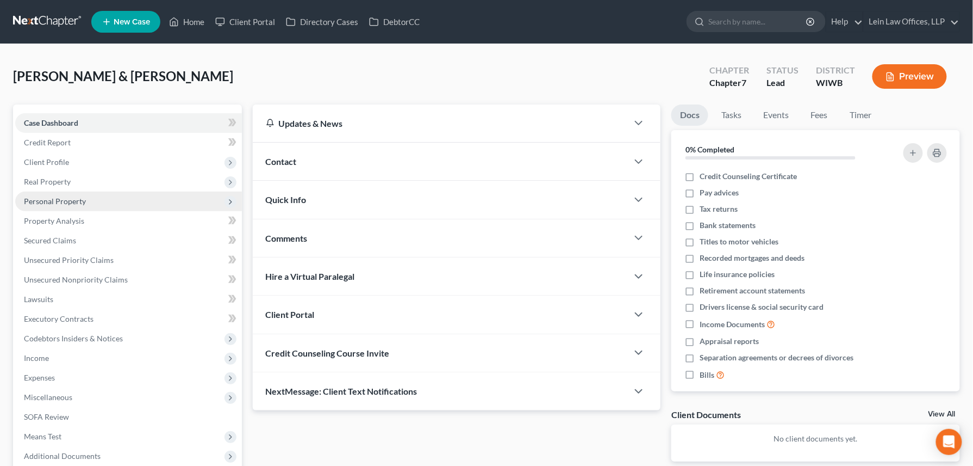
click at [53, 200] on span "Personal Property" at bounding box center [55, 200] width 62 height 9
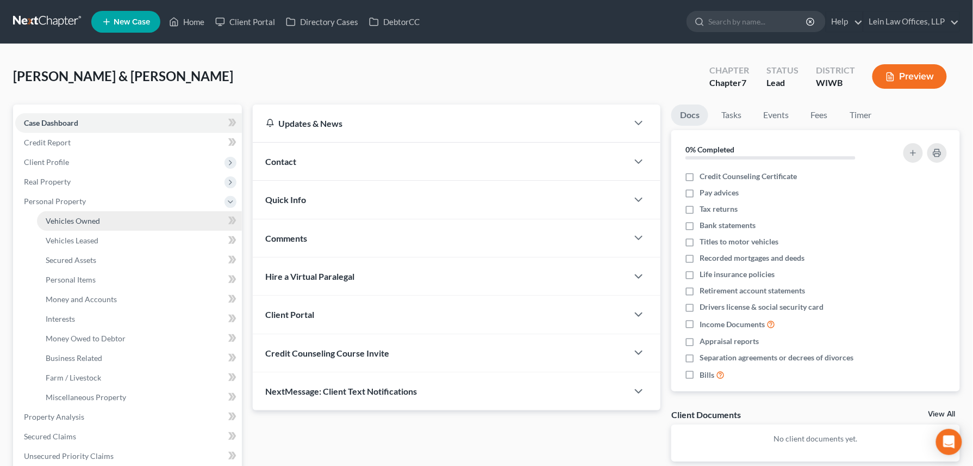
click at [58, 216] on span "Vehicles Owned" at bounding box center [73, 220] width 54 height 9
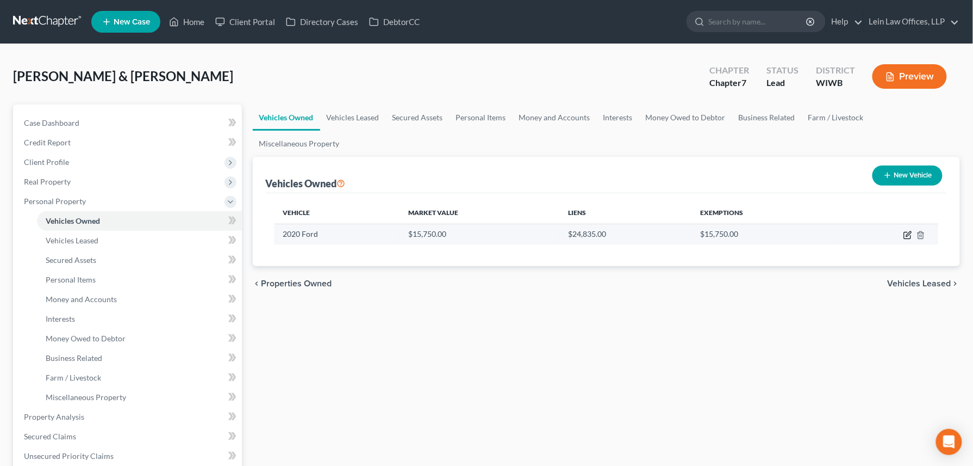
click at [909, 231] on icon "button" at bounding box center [908, 235] width 9 height 9
select select "0"
select select "6"
select select "3"
select select "2"
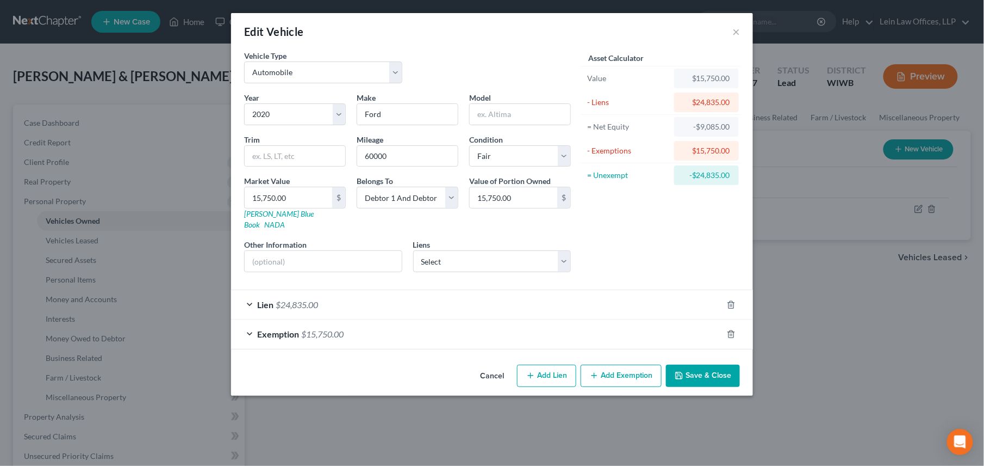
click at [253, 294] on div "Lien $24,835.00" at bounding box center [477, 304] width 492 height 29
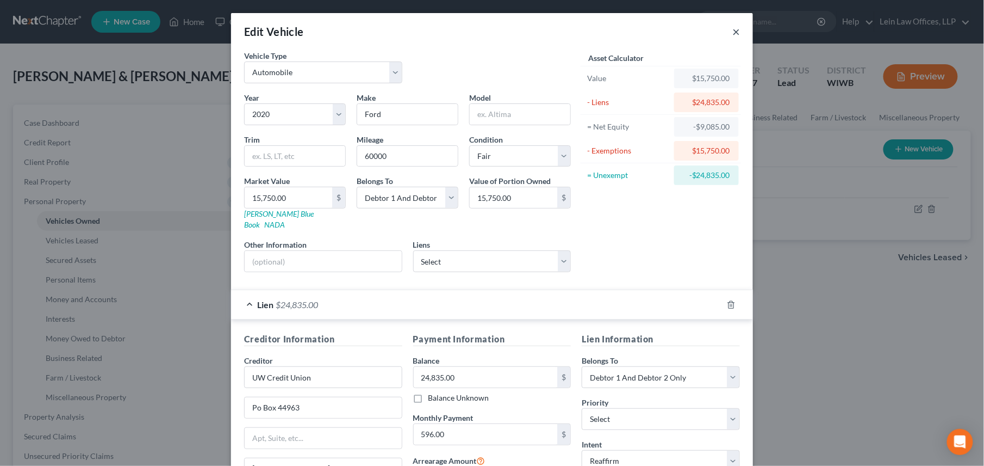
drag, startPoint x: 730, startPoint y: 34, endPoint x: 721, endPoint y: 34, distance: 8.7
click at [733, 34] on button "×" at bounding box center [737, 31] width 8 height 13
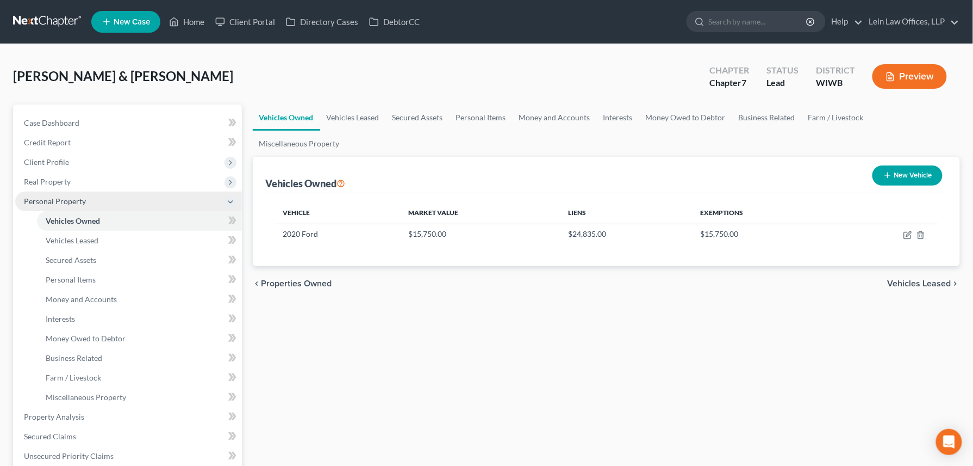
click at [27, 198] on span "Personal Property" at bounding box center [55, 200] width 62 height 9
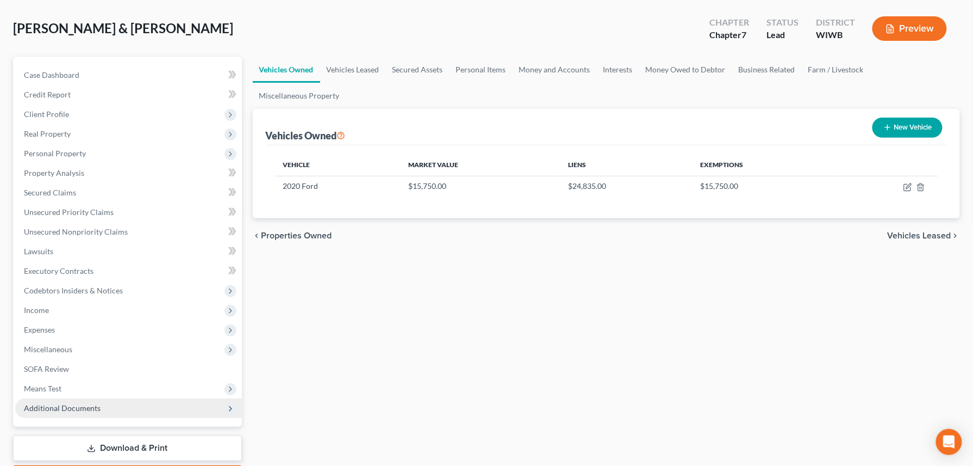
scroll to position [112, 0]
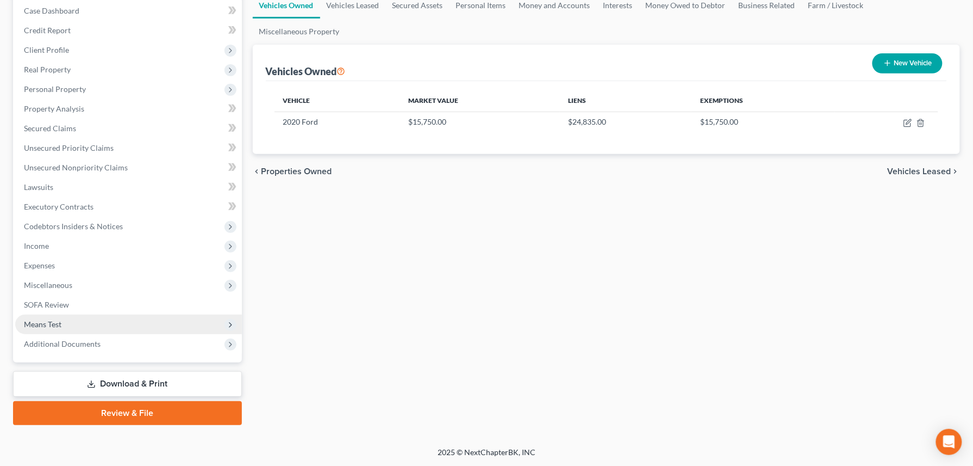
click at [46, 322] on span "Means Test" at bounding box center [43, 323] width 38 height 9
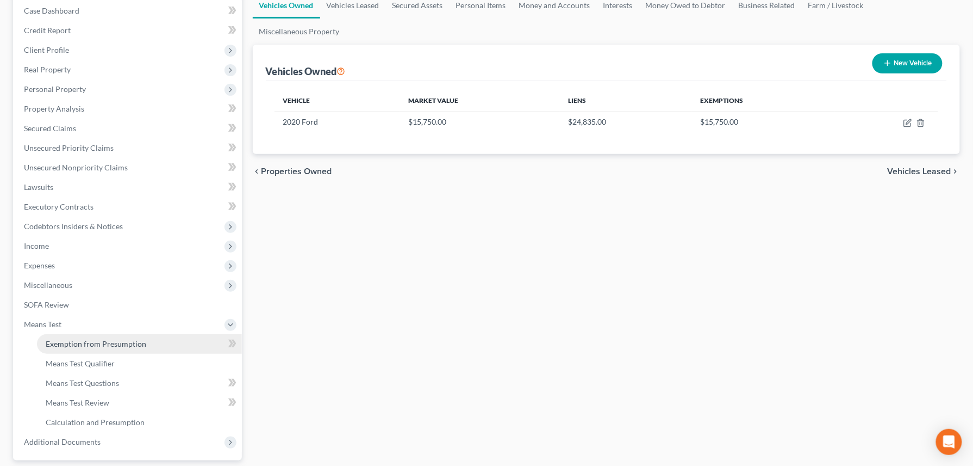
click at [86, 342] on span "Exemption from Presumption" at bounding box center [96, 343] width 101 height 9
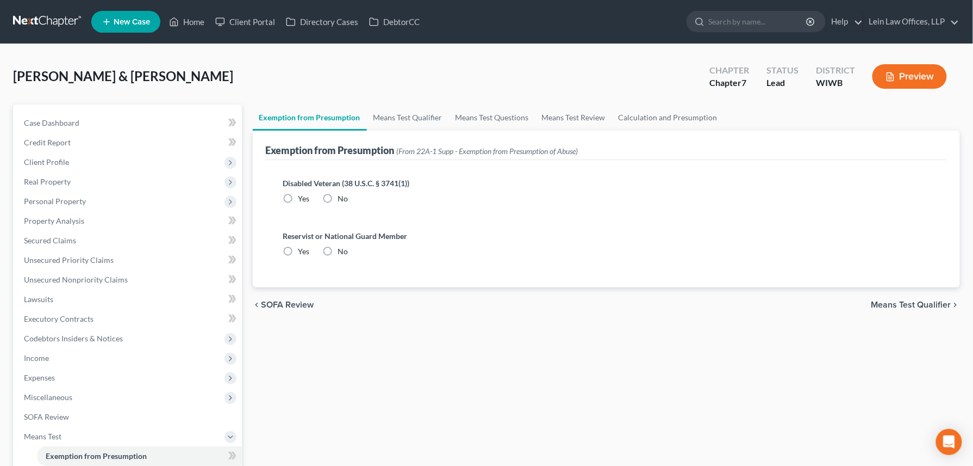
drag, startPoint x: 326, startPoint y: 196, endPoint x: 323, endPoint y: 216, distance: 20.9
click at [338, 196] on label "No" at bounding box center [343, 198] width 10 height 11
click at [343, 196] on input "No" at bounding box center [346, 196] width 7 height 7
radio input "true"
click at [338, 251] on label "No" at bounding box center [343, 251] width 10 height 11
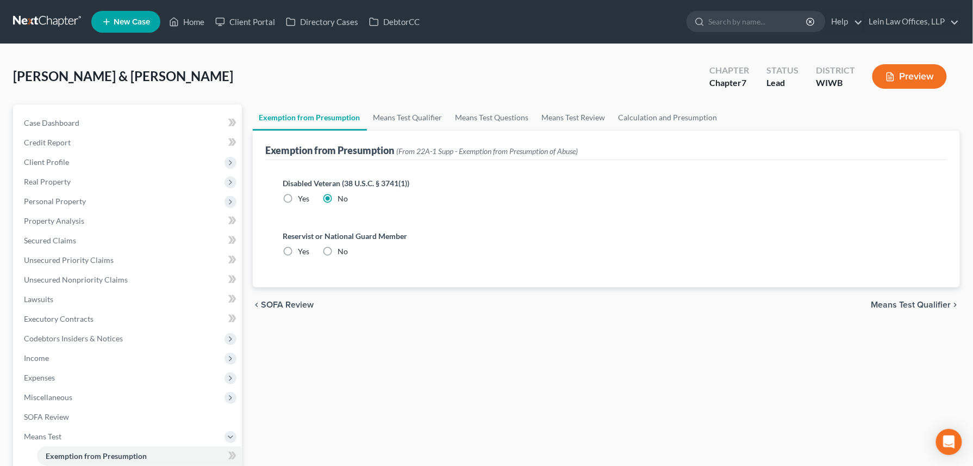
click at [343, 251] on input "No" at bounding box center [346, 249] width 7 height 7
radio input "true"
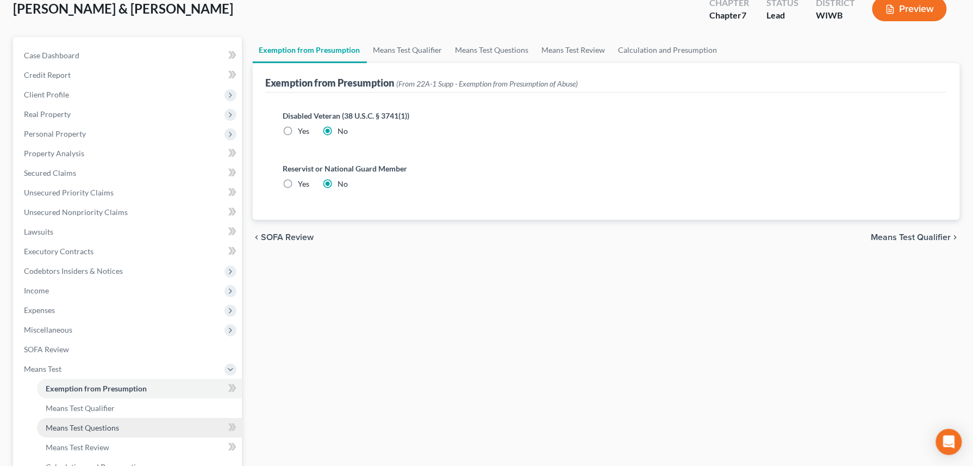
scroll to position [145, 0]
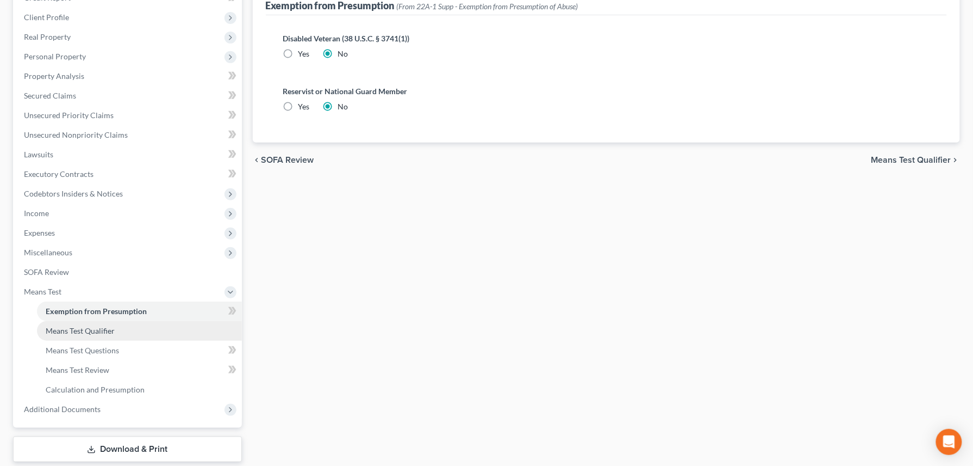
click at [71, 329] on span "Means Test Qualifier" at bounding box center [80, 330] width 69 height 9
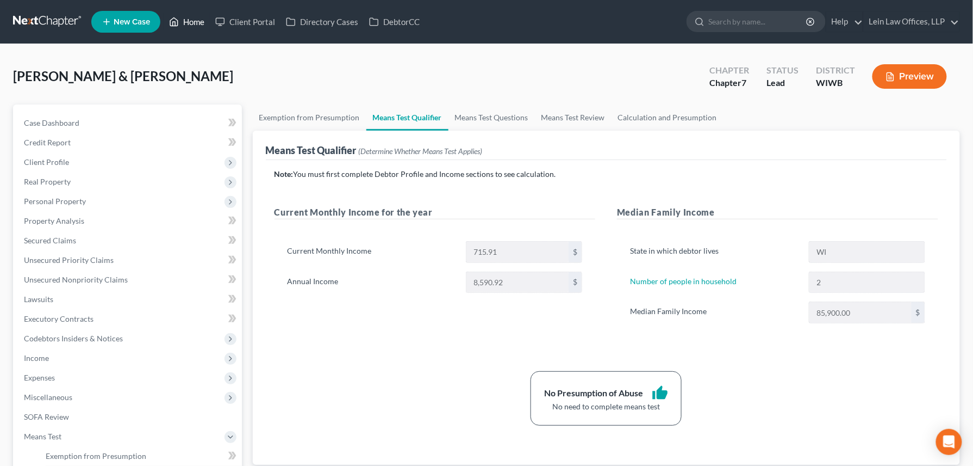
click at [199, 21] on link "Home" at bounding box center [187, 22] width 46 height 20
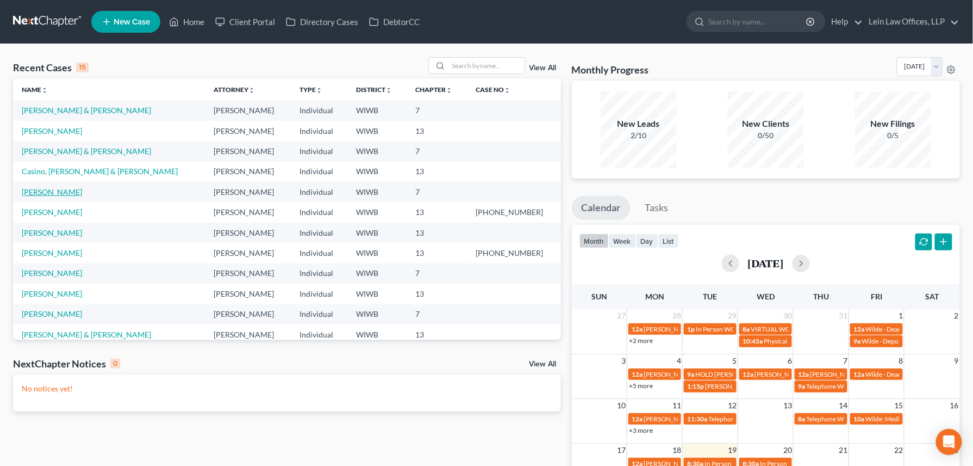
click at [22, 191] on link "Pedersen, Laura" at bounding box center [52, 191] width 60 height 9
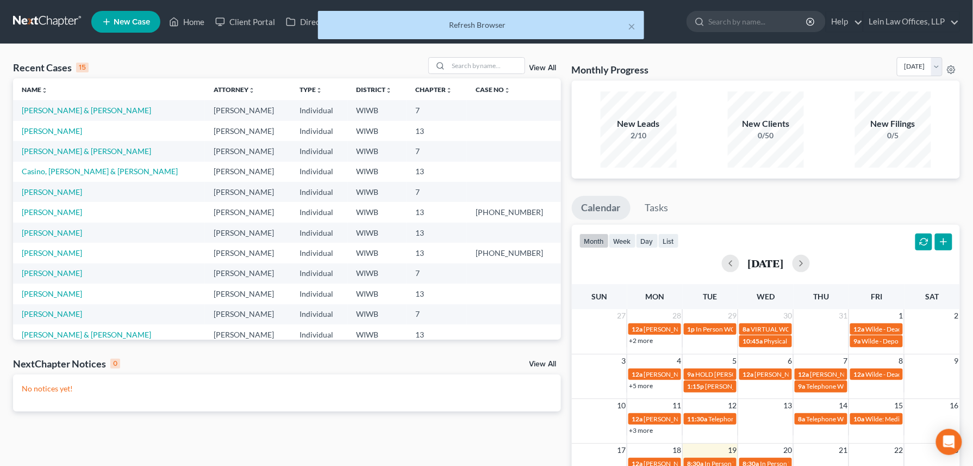
click at [477, 16] on div "× Refresh Browser" at bounding box center [481, 25] width 326 height 28
click at [636, 25] on div "× Refresh Browser" at bounding box center [481, 25] width 326 height 28
click at [630, 26] on button "×" at bounding box center [632, 26] width 8 height 13
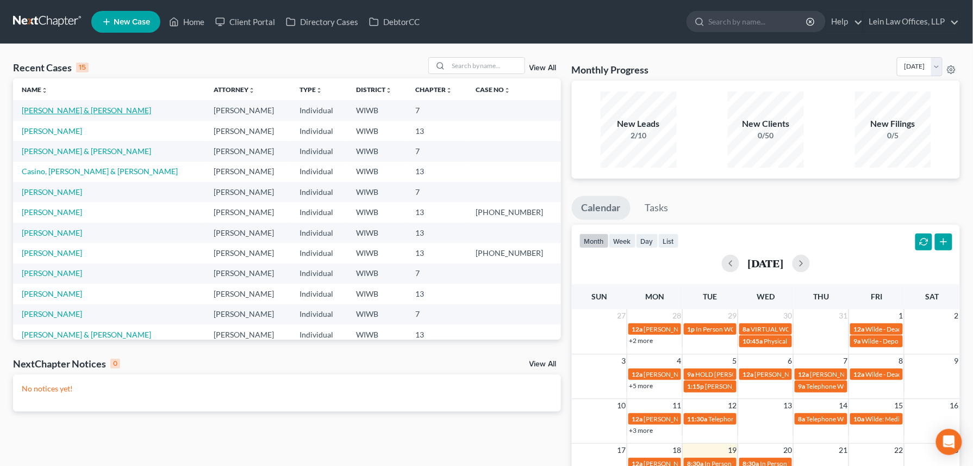
click at [33, 111] on link "Moccardine, James & Marion" at bounding box center [86, 110] width 129 height 9
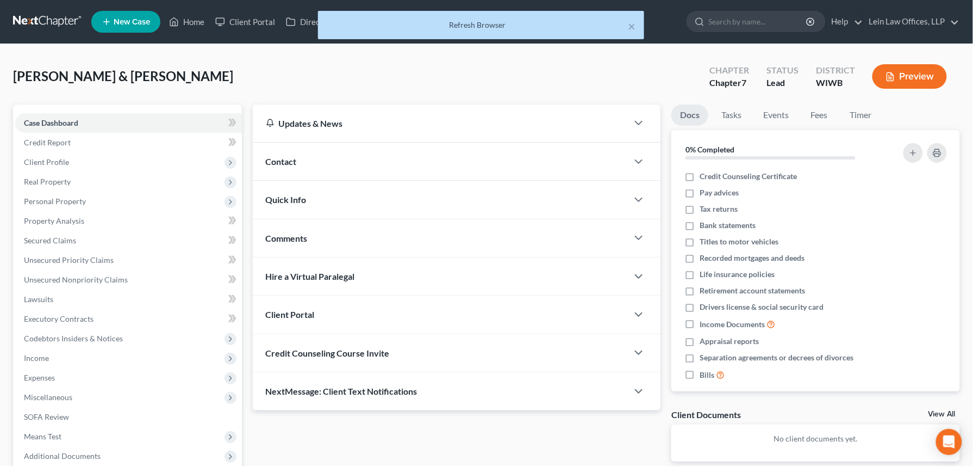
click at [183, 22] on div "× Refresh Browser" at bounding box center [481, 28] width 973 height 34
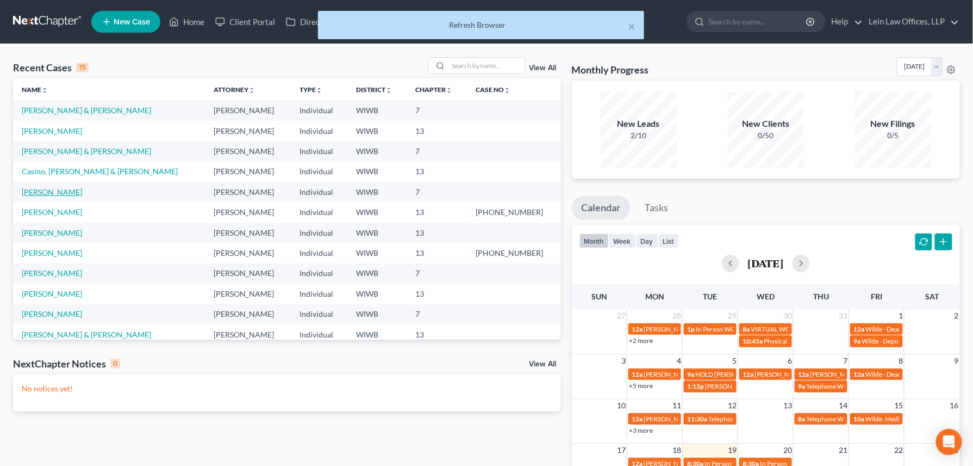
click at [51, 196] on link "Pedersen, Laura" at bounding box center [52, 191] width 60 height 9
